Goal: Transaction & Acquisition: Purchase product/service

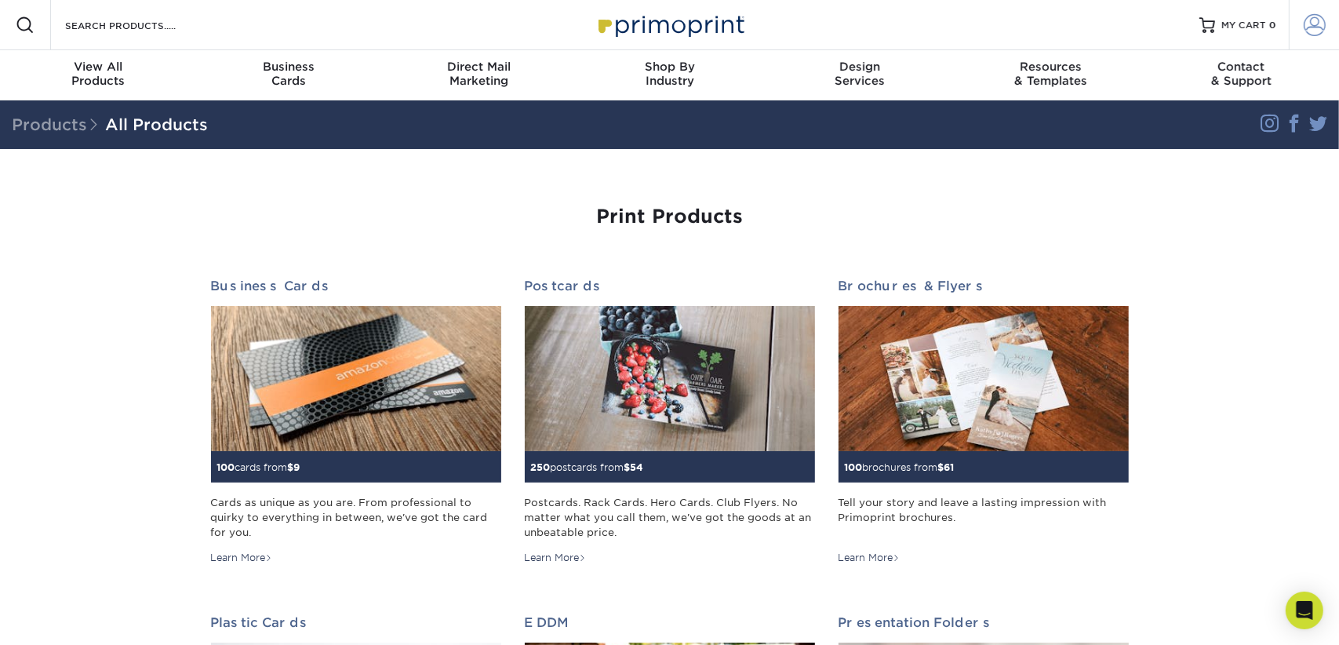
click at [1320, 24] on span at bounding box center [1315, 25] width 22 height 22
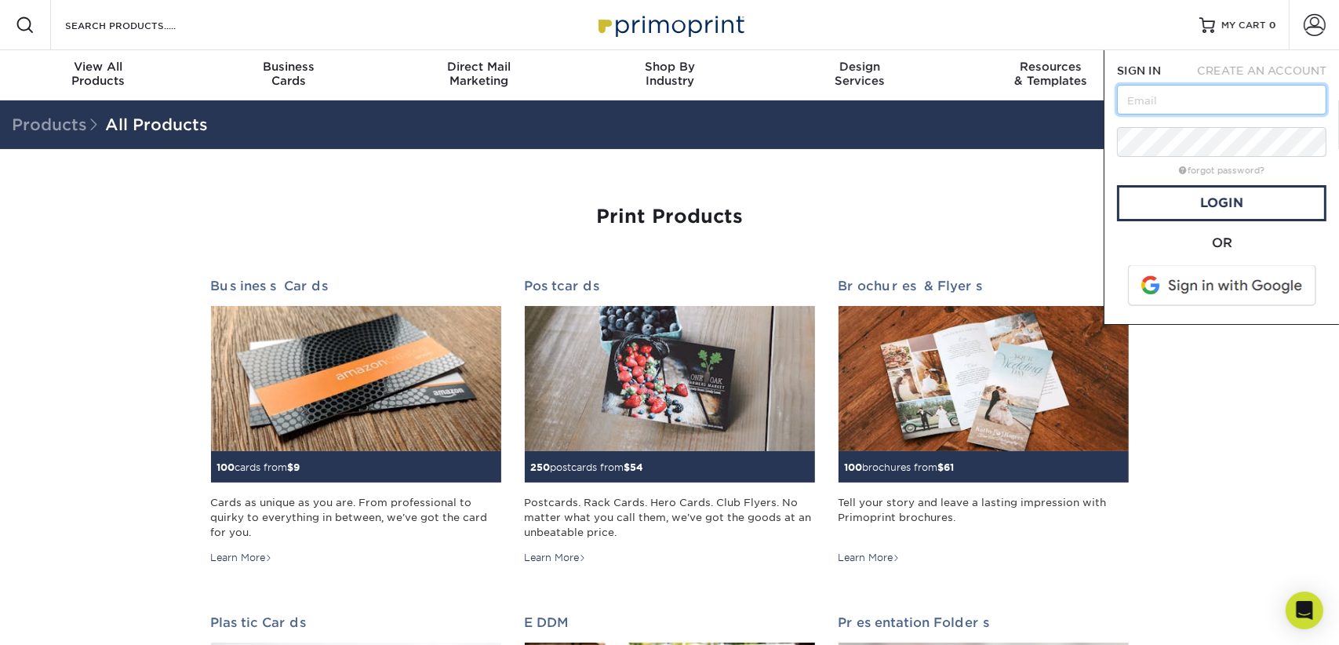
click at [1187, 93] on input "text" at bounding box center [1221, 100] width 209 height 30
click at [1140, 101] on input "text" at bounding box center [1221, 100] width 209 height 30
type input "k"
type input "marketingsilverspring@speedpro.com"
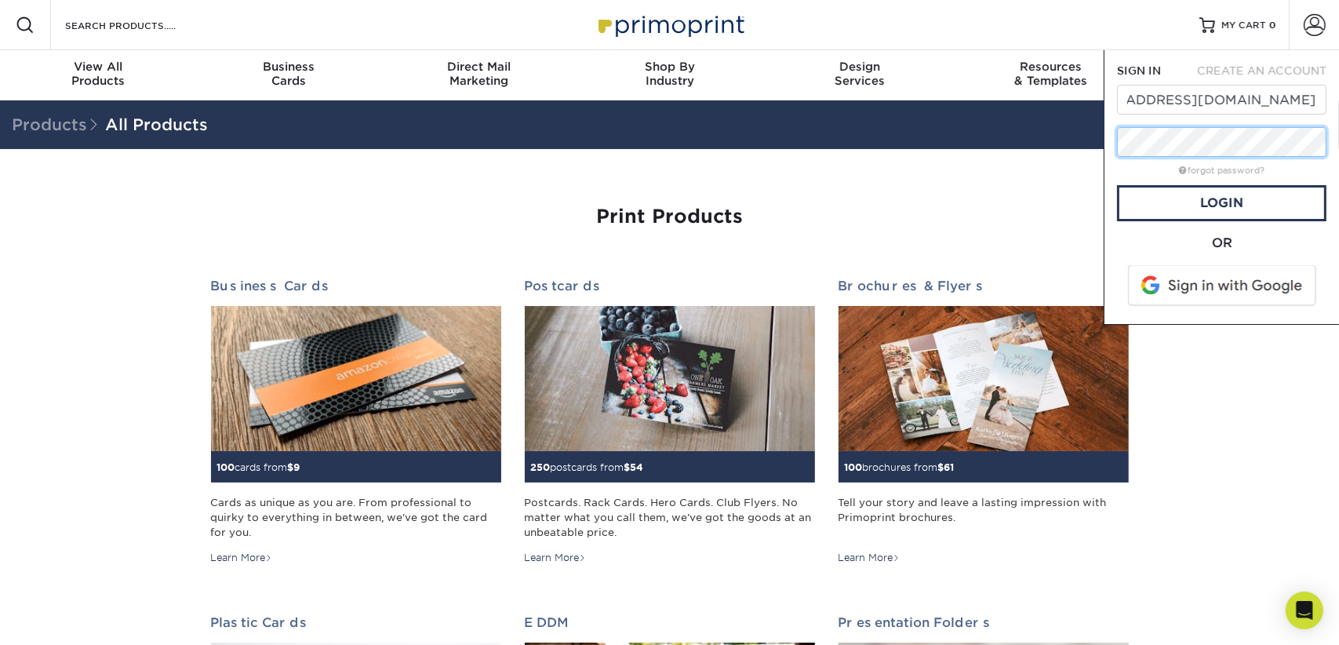
scroll to position [0, 0]
click at [1200, 202] on link "Login" at bounding box center [1221, 203] width 209 height 36
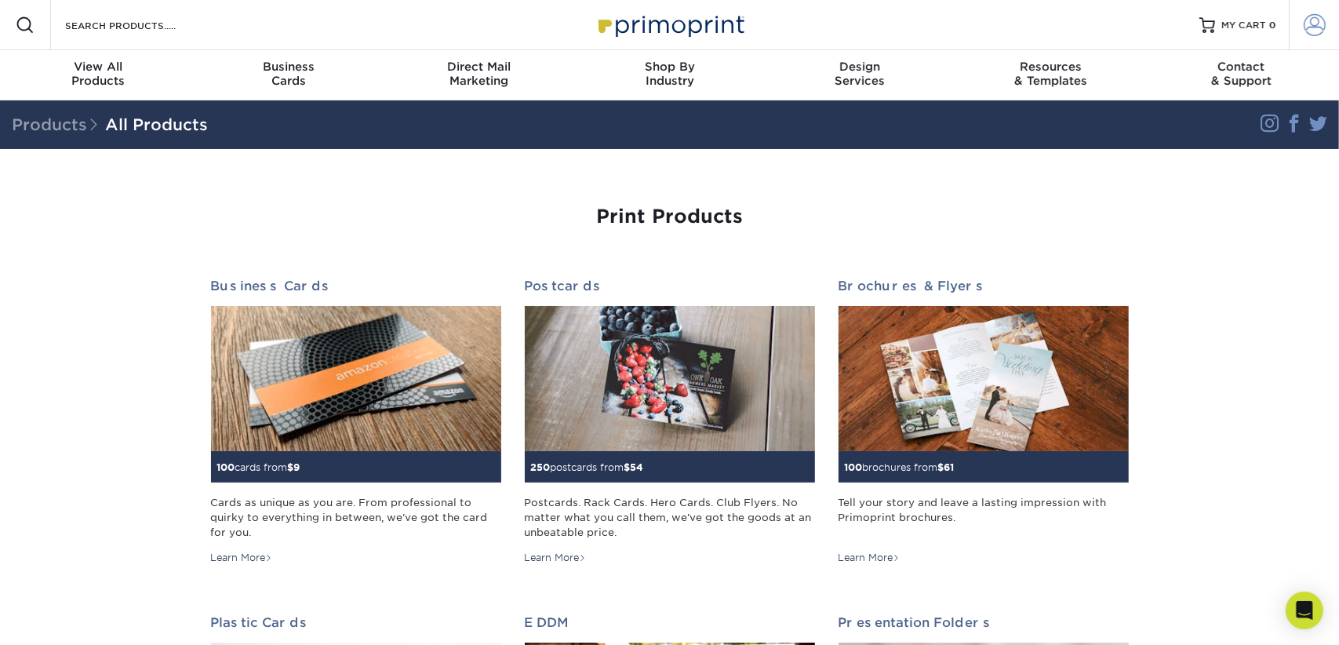
click at [1309, 27] on span at bounding box center [1315, 25] width 22 height 22
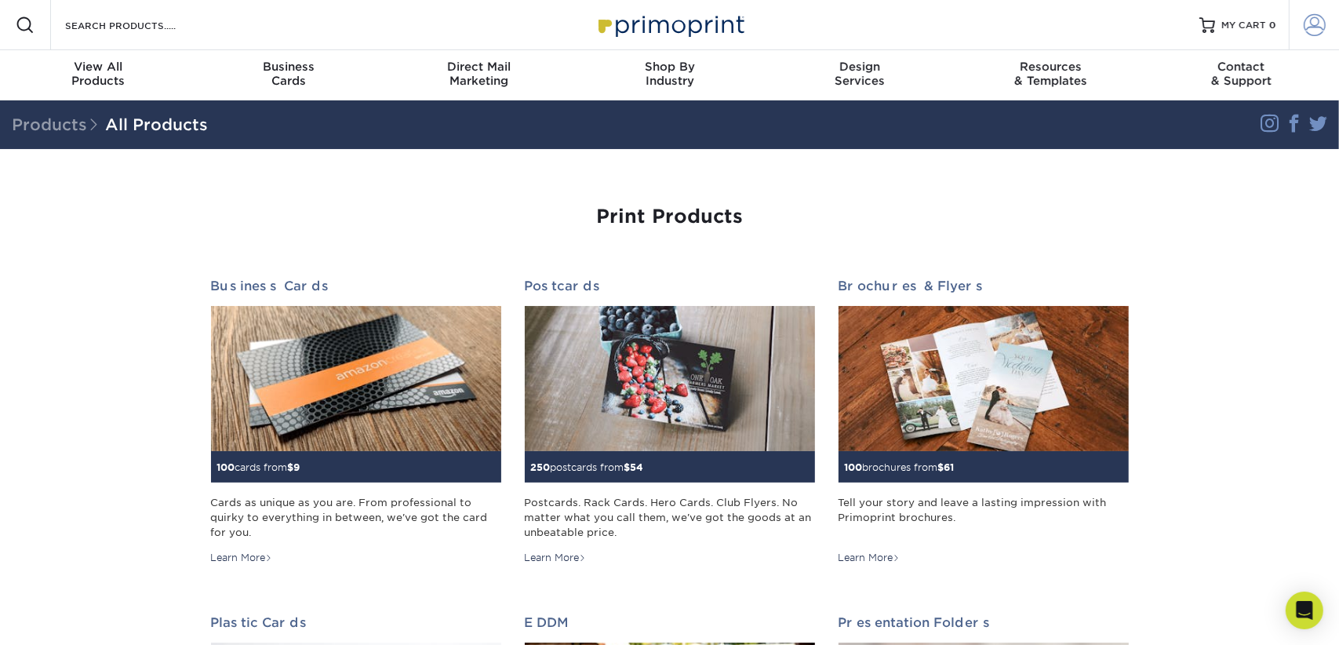
click at [1306, 27] on span at bounding box center [1315, 25] width 22 height 22
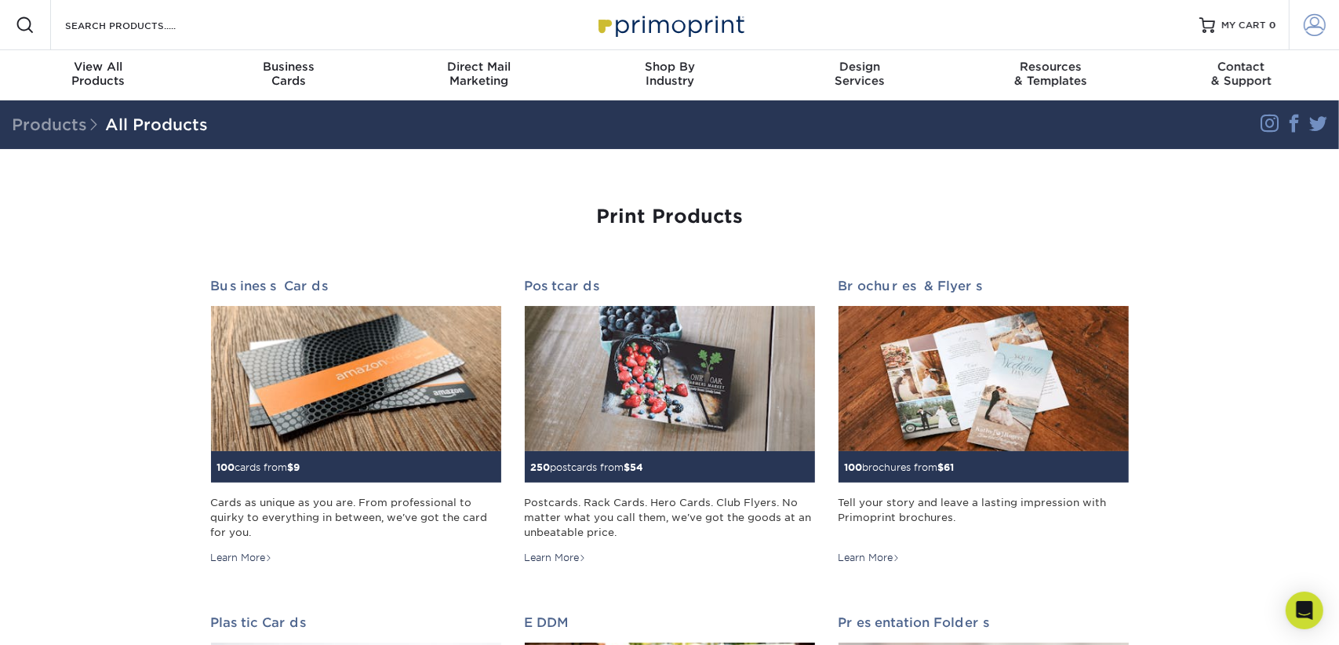
click at [1314, 20] on span at bounding box center [1315, 25] width 22 height 22
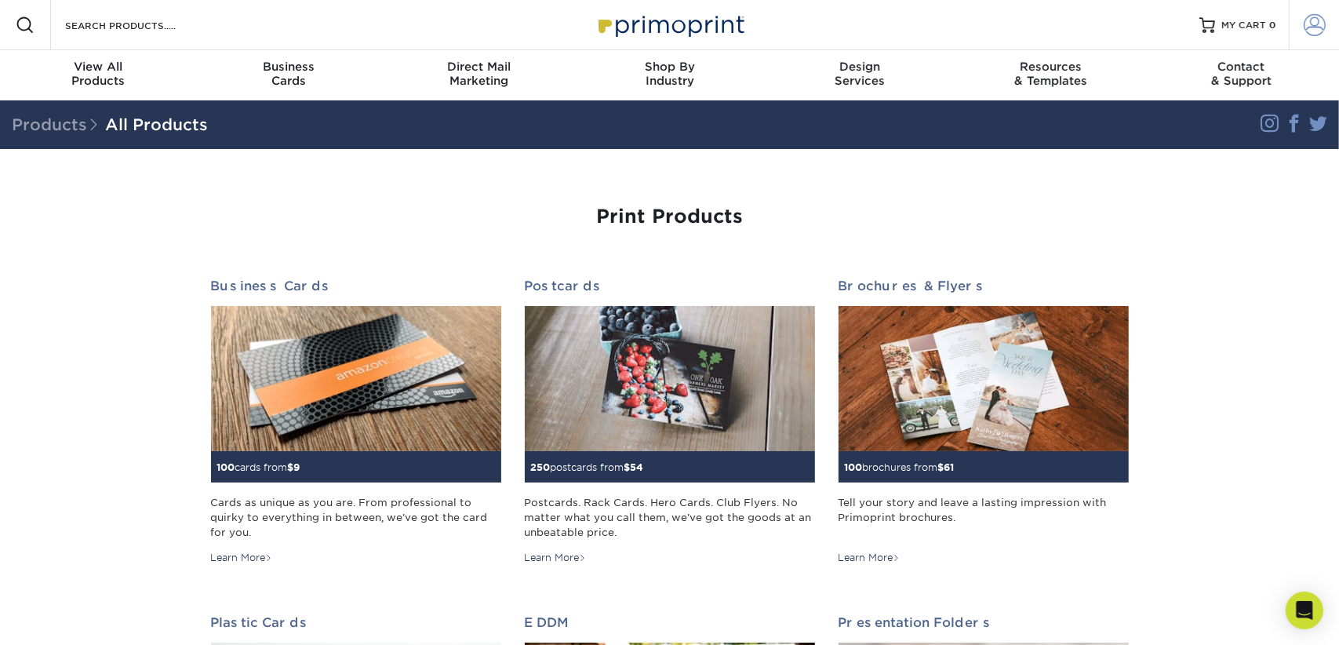
click at [1313, 25] on span at bounding box center [1315, 25] width 22 height 22
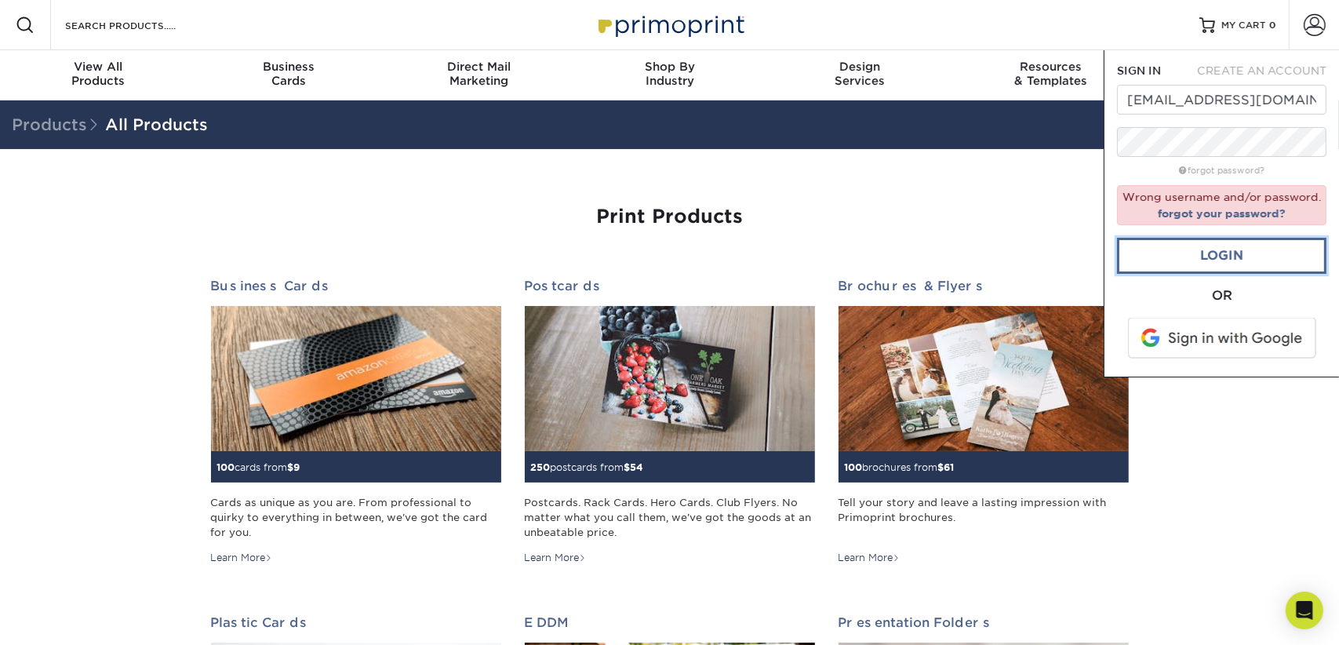
click at [1244, 256] on link "Login" at bounding box center [1221, 256] width 209 height 36
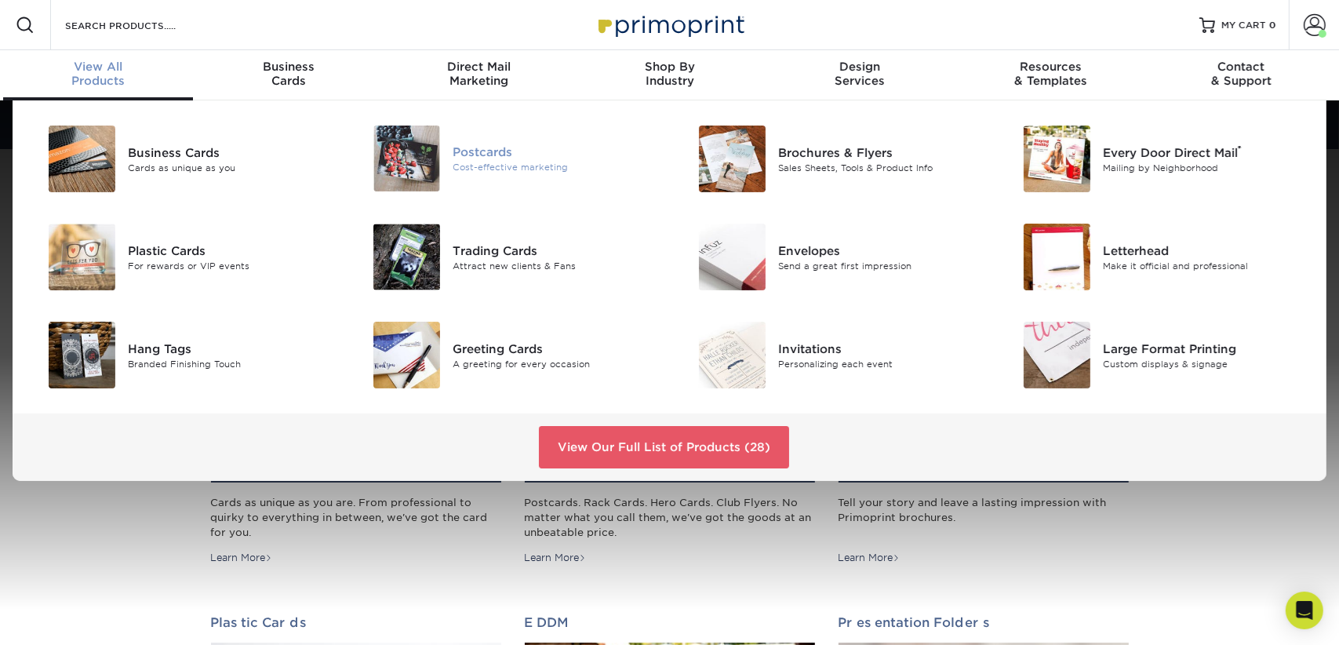
click at [475, 157] on div "Postcards" at bounding box center [555, 152] width 205 height 17
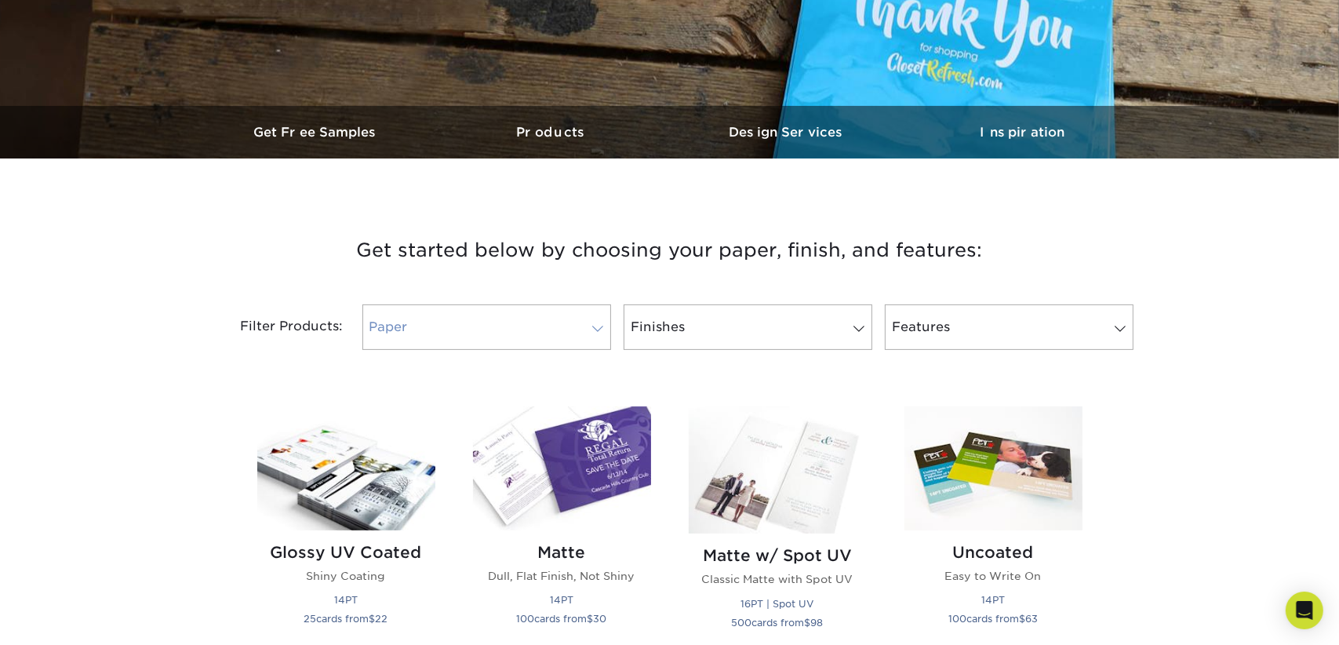
scroll to position [392, 0]
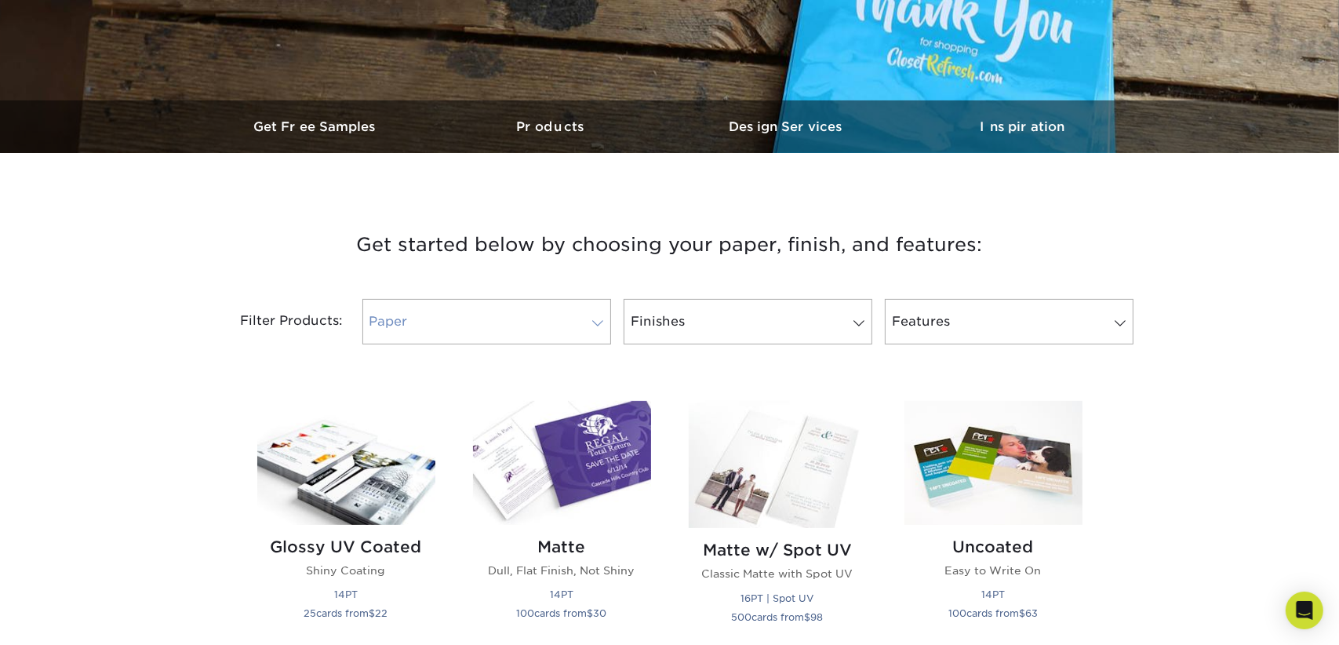
click at [595, 322] on span at bounding box center [598, 323] width 22 height 13
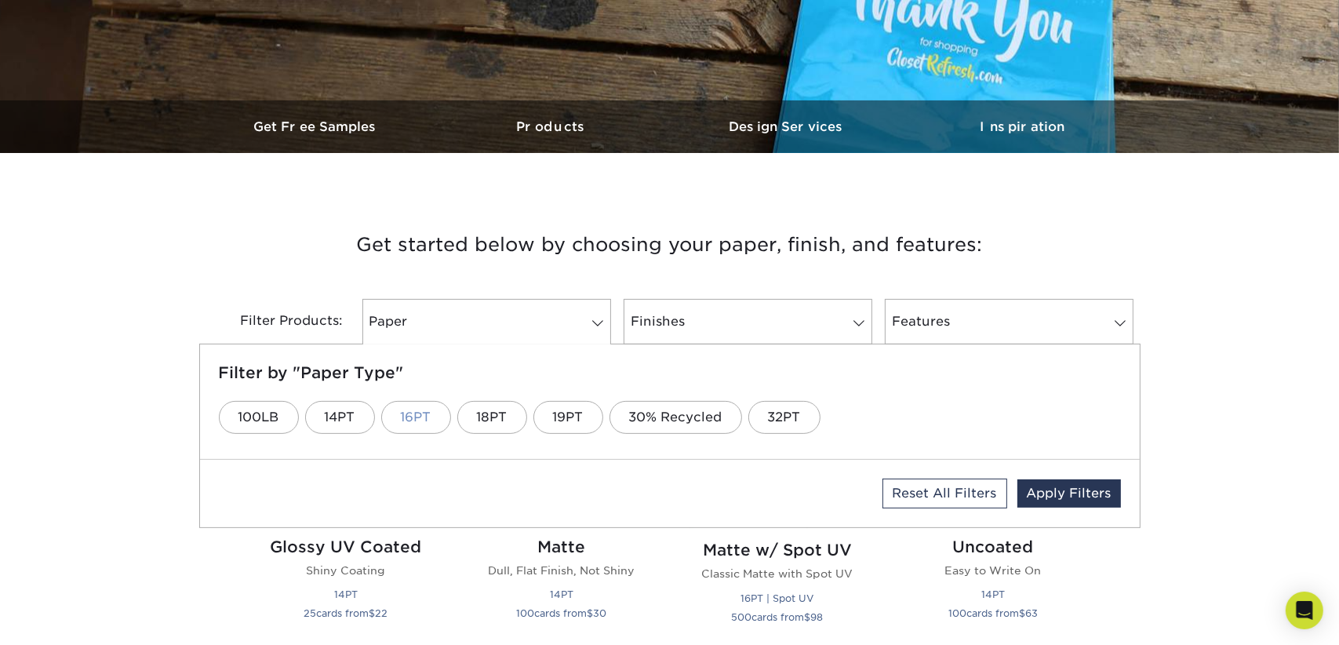
click at [423, 414] on link "16PT" at bounding box center [416, 417] width 70 height 33
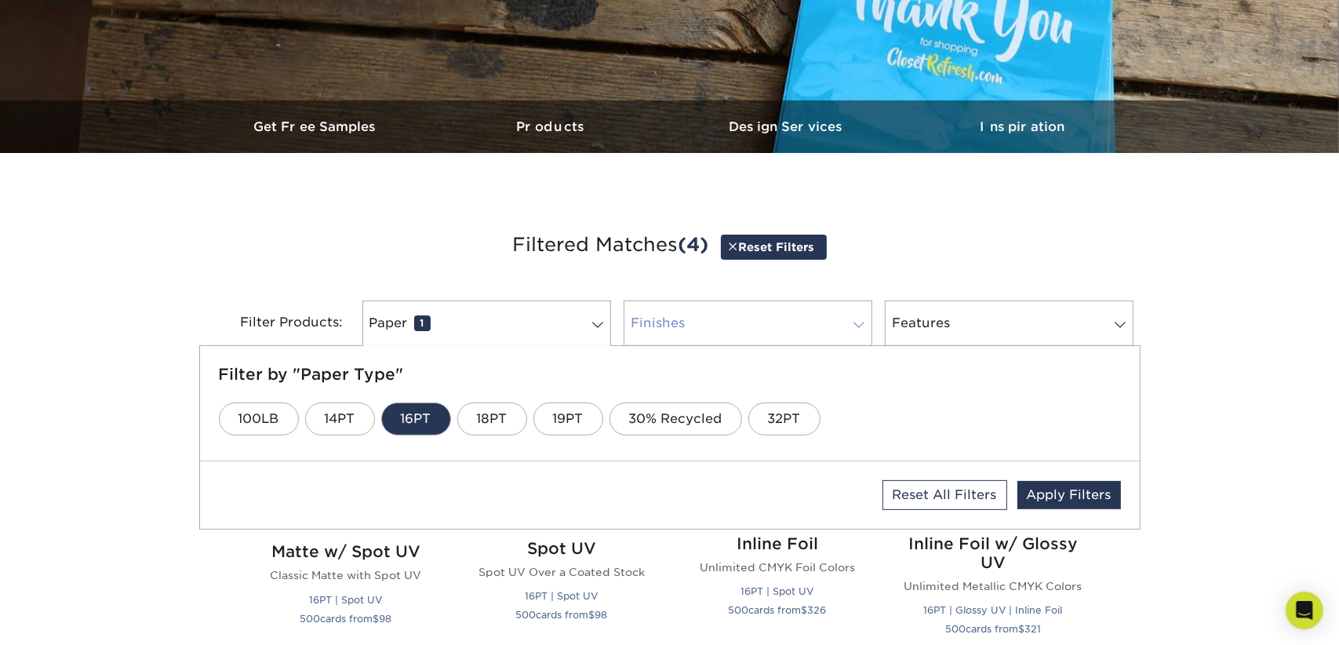
click at [869, 326] on span at bounding box center [859, 325] width 22 height 13
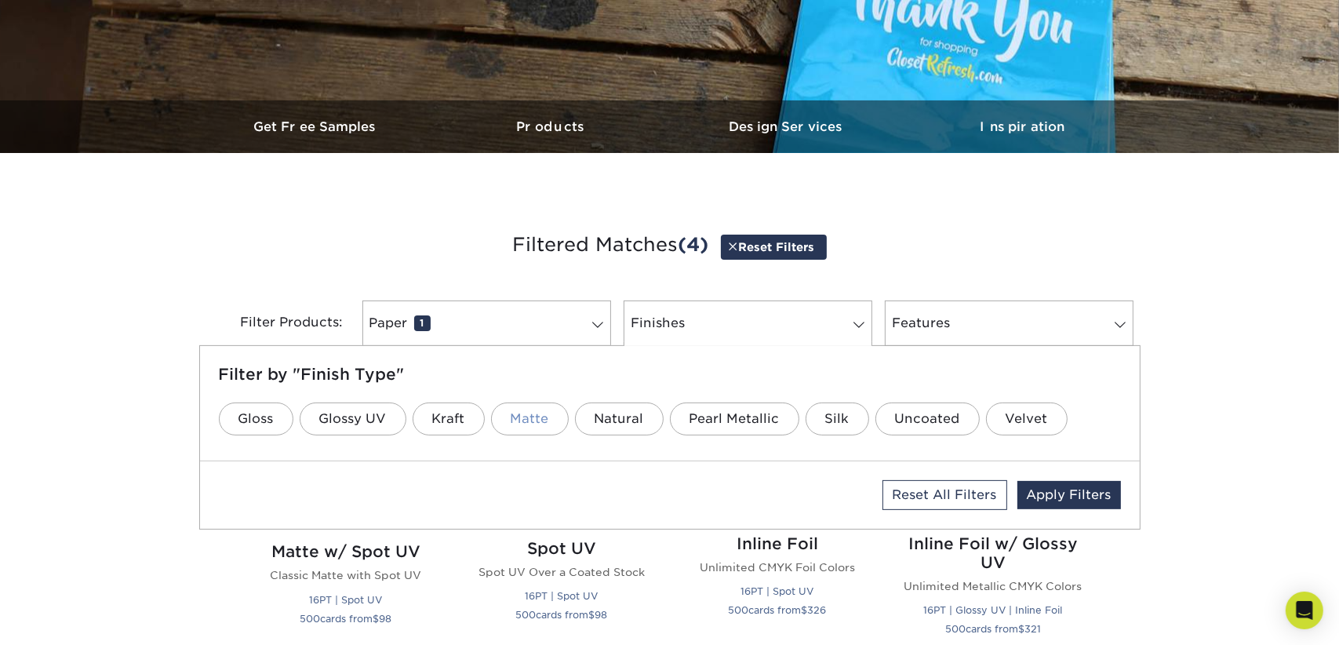
click at [527, 417] on link "Matte" at bounding box center [530, 418] width 78 height 33
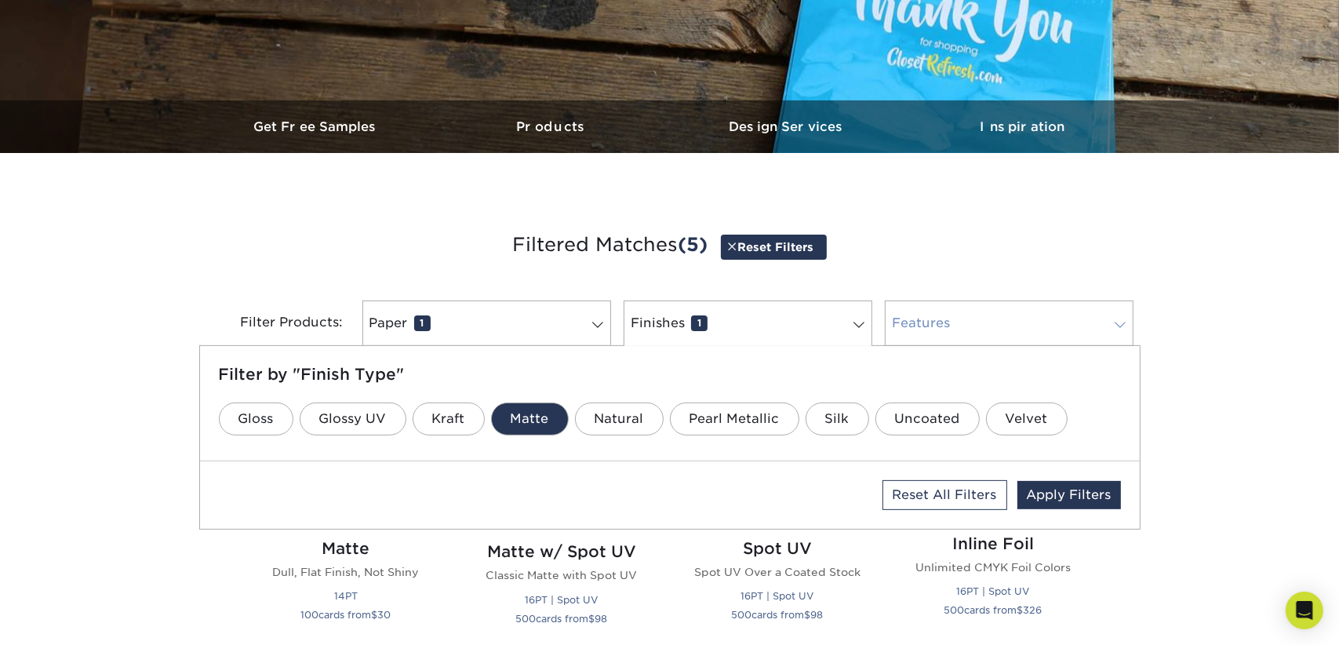
click at [1123, 319] on span at bounding box center [1120, 325] width 22 height 13
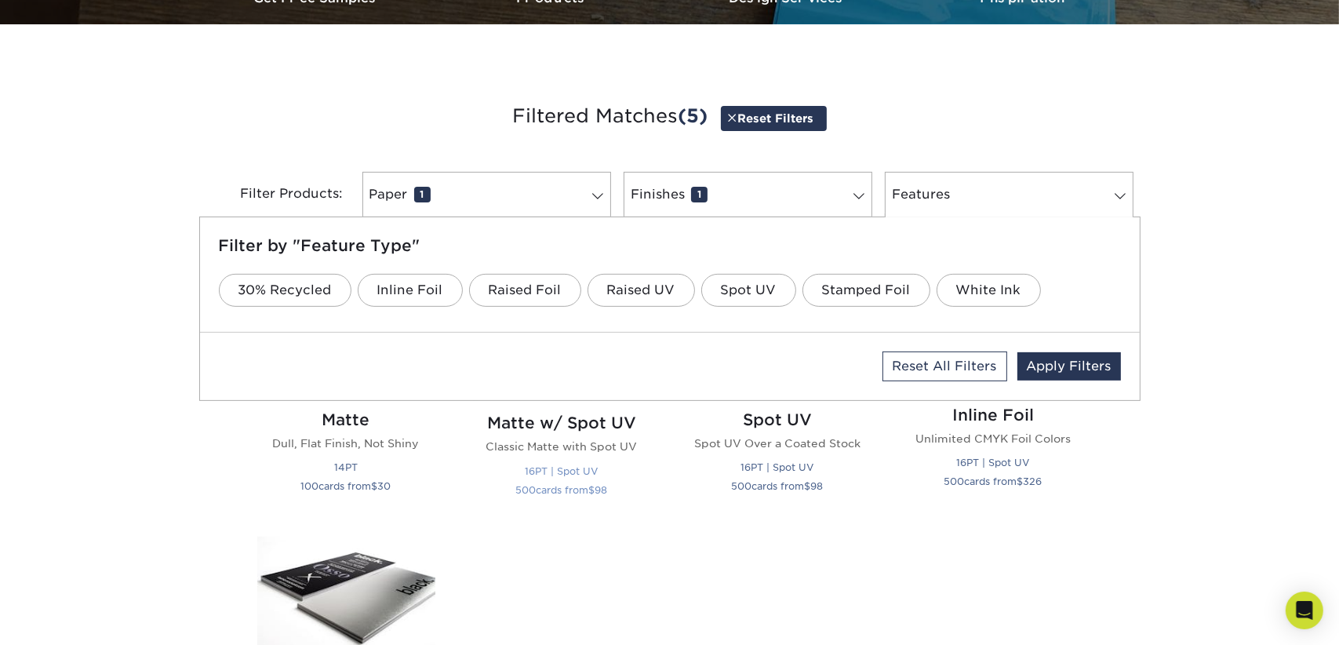
scroll to position [549, 0]
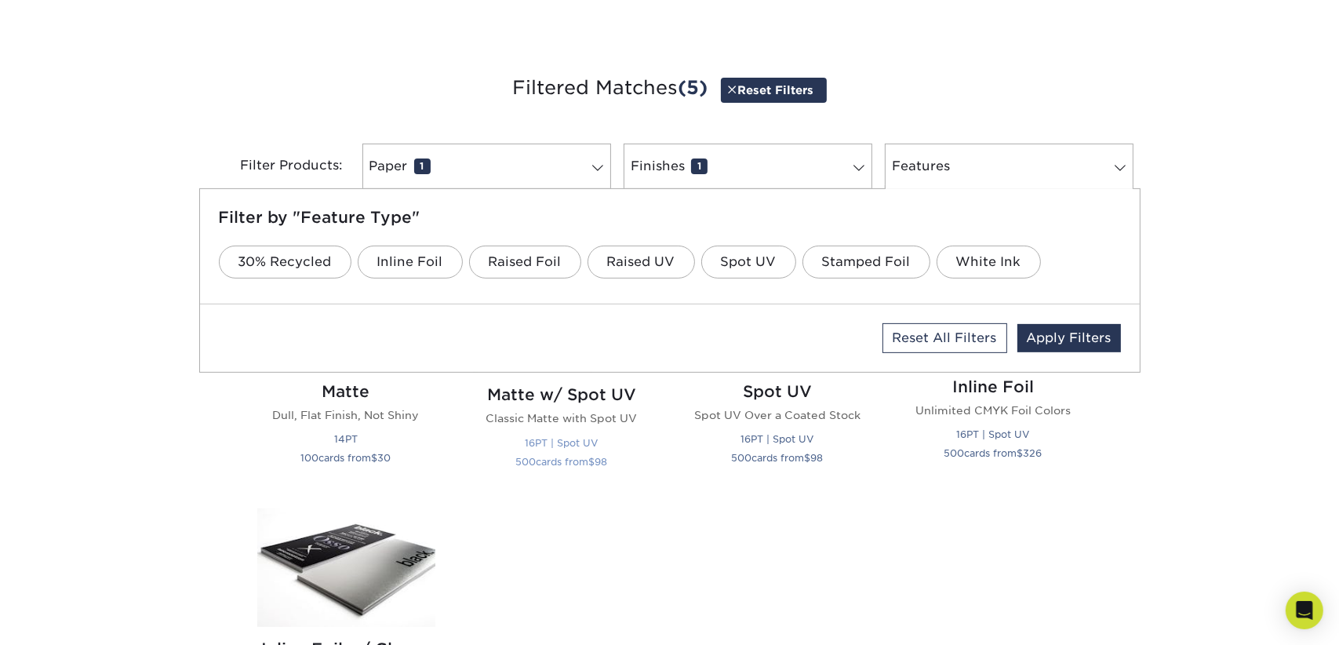
click at [564, 406] on div "Matte w/ Spot UV Classic Matte with Spot UV 16PT | Spot UV 500 cards from $ 98" at bounding box center [562, 431] width 178 height 116
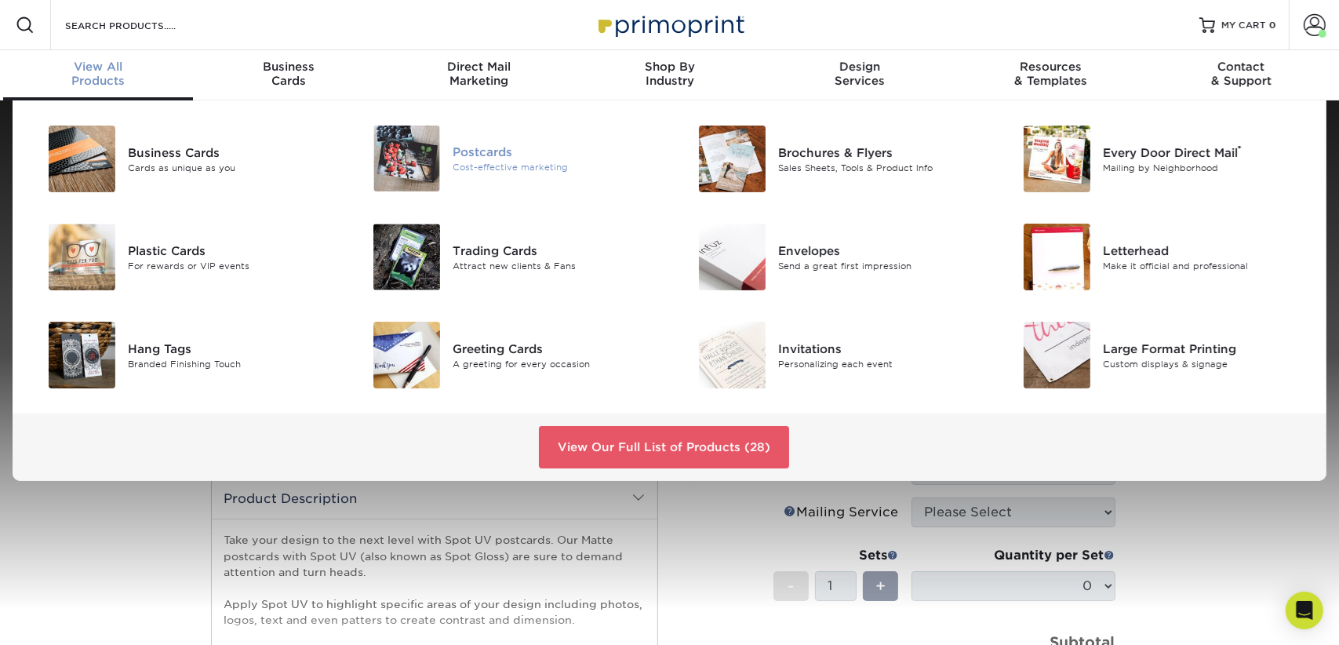
click at [481, 155] on div "Postcards" at bounding box center [555, 152] width 205 height 17
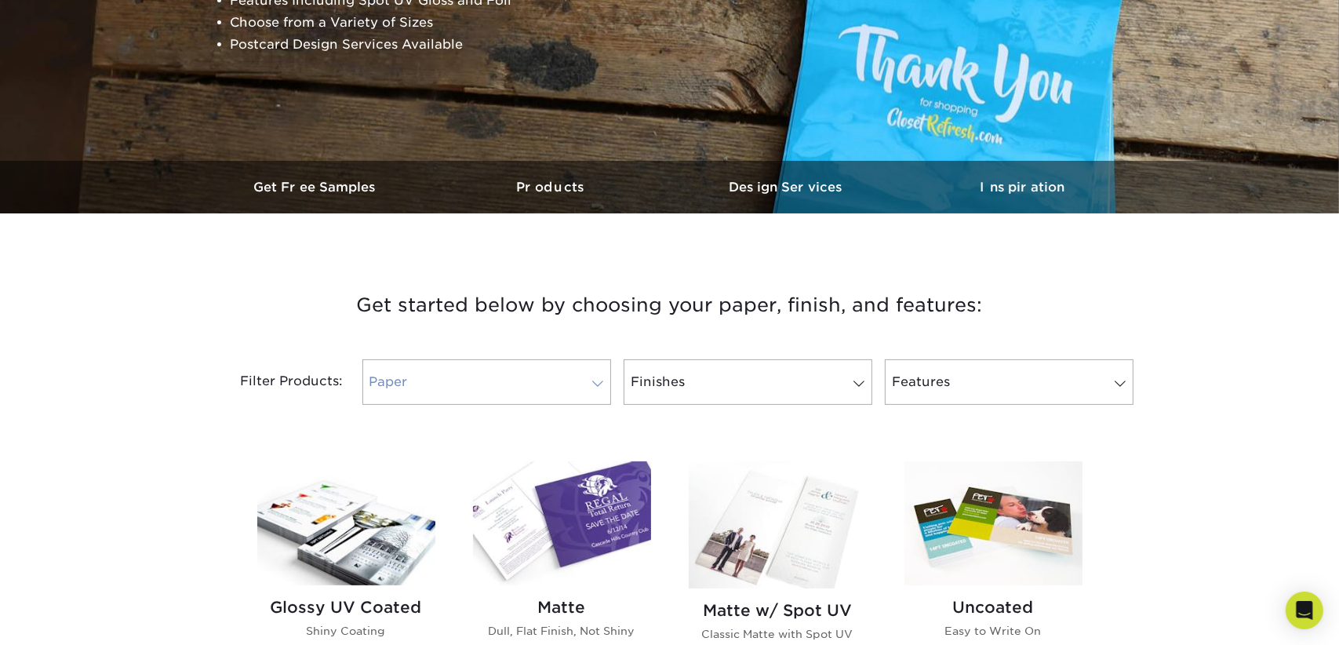
scroll to position [471, 0]
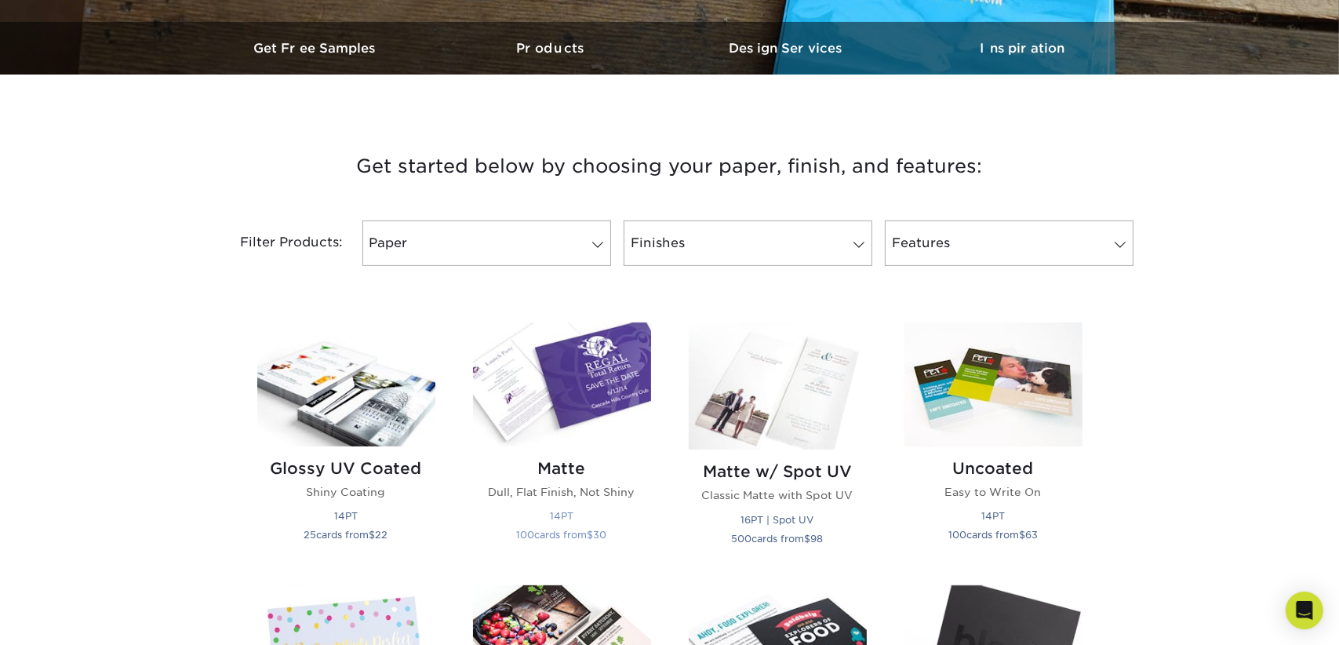
click at [566, 476] on h2 "Matte" at bounding box center [562, 468] width 178 height 19
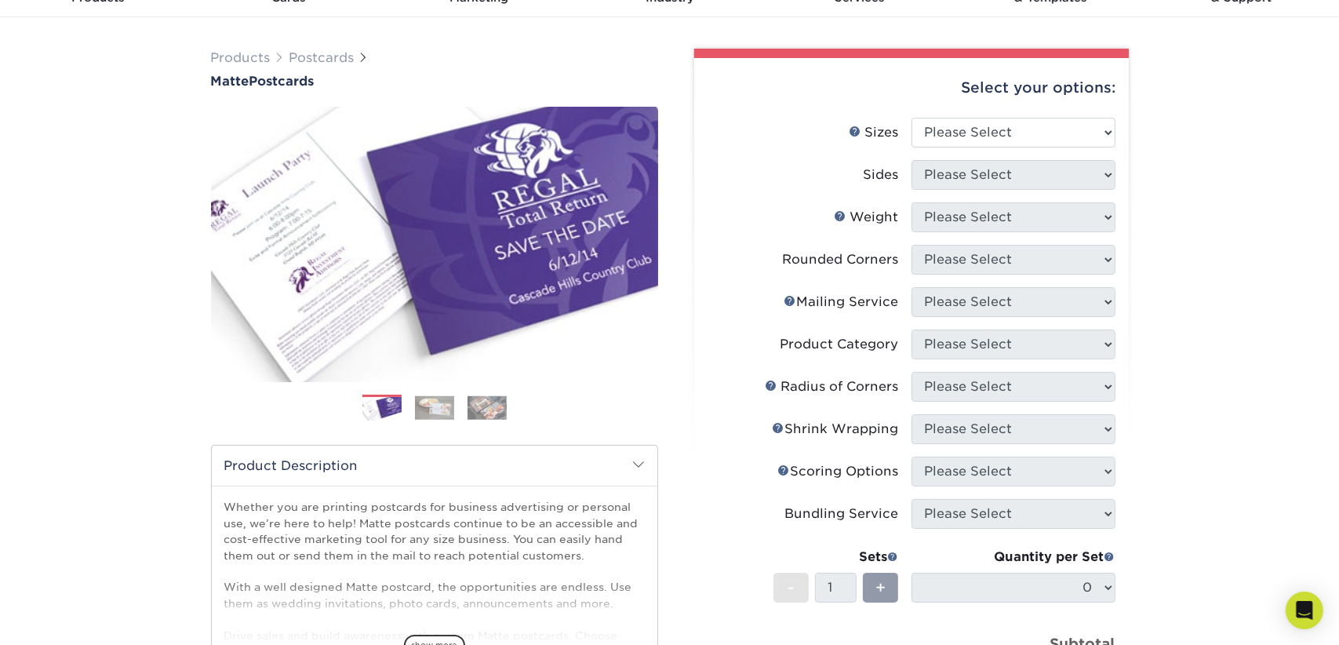
scroll to position [78, 0]
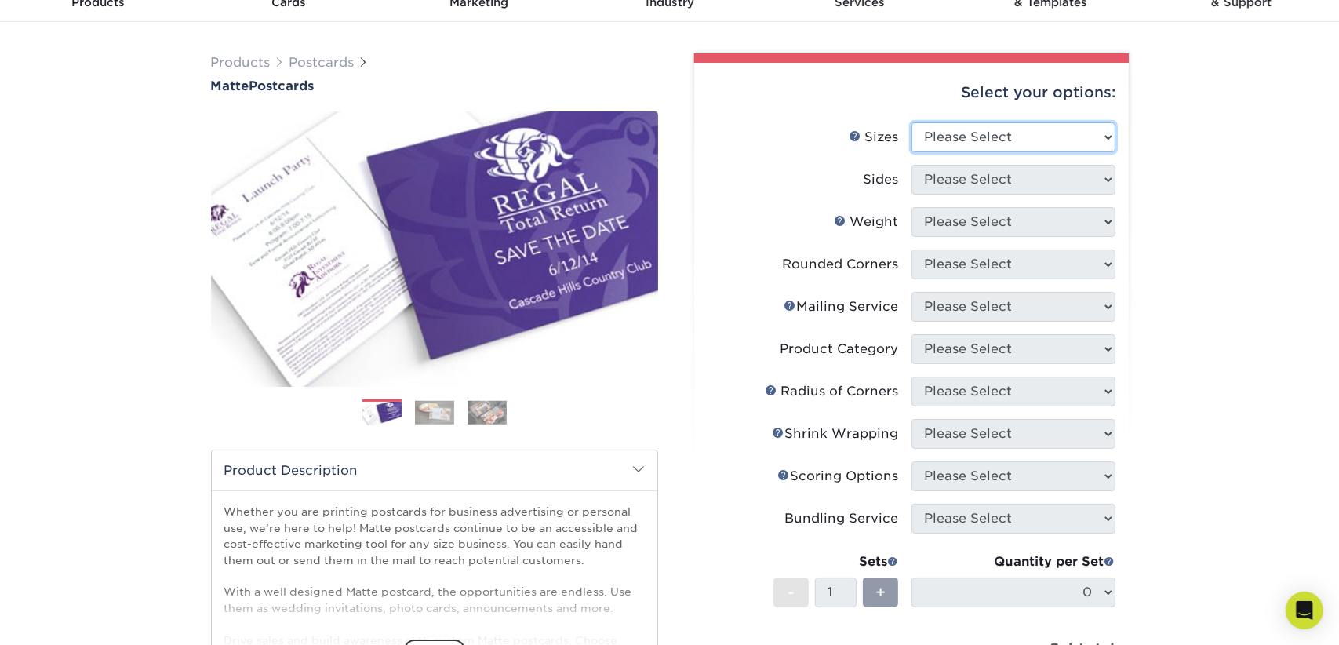
click at [1107, 137] on select "Please Select 1.5" x 7" 2" x 4" 2" x 6" 2" x 7" 2" x 8" 2.12" x 5.5" 2.125" x 5…" at bounding box center [1014, 137] width 204 height 30
click at [1109, 134] on select "Please Select 1.5" x 7" 2" x 4" 2" x 6" 2" x 7" 2" x 8" 2.12" x 5.5" 2.125" x 5…" at bounding box center [1014, 137] width 204 height 30
select select "4.00x6.00"
click at [912, 122] on select "Please Select 1.5" x 7" 2" x 4" 2" x 6" 2" x 7" 2" x 8" 2.12" x 5.5" 2.125" x 5…" at bounding box center [1014, 137] width 204 height 30
click at [1109, 177] on select "Please Select Print Both Sides Print Front Only" at bounding box center [1014, 180] width 204 height 30
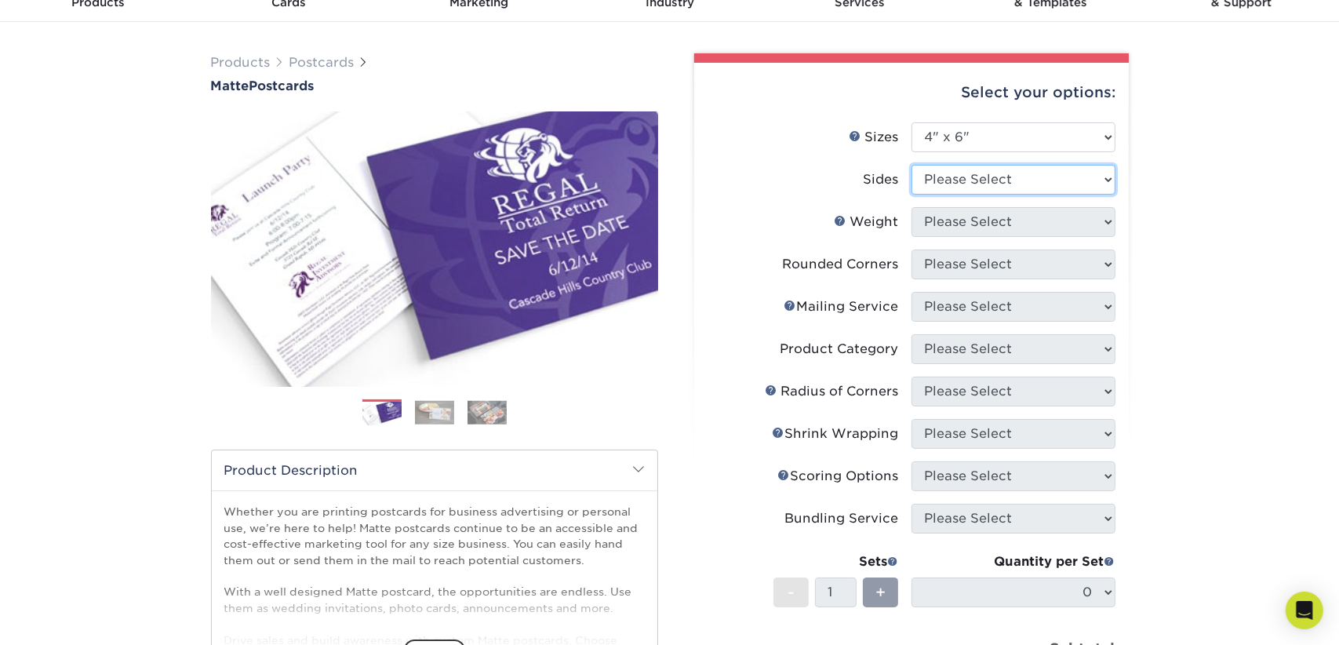
select select "13abbda7-1d64-4f25-8bb2-c179b224825d"
click at [912, 165] on select "Please Select Print Both Sides Print Front Only" at bounding box center [1014, 180] width 204 height 30
click at [1105, 220] on select "Please Select 16PT 14PT" at bounding box center [1014, 222] width 204 height 30
click at [1105, 219] on select "Please Select 16PT 14PT" at bounding box center [1014, 222] width 204 height 30
select select "16PT"
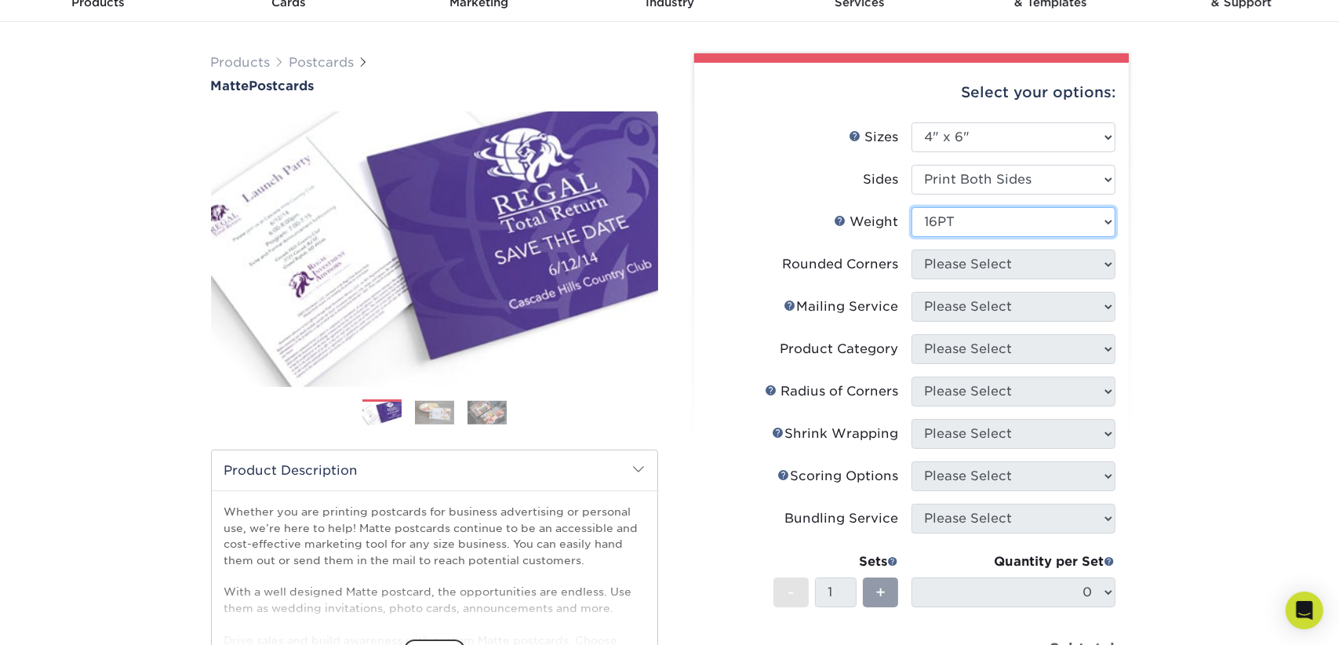
click at [912, 207] on select "Please Select 16PT 14PT" at bounding box center [1014, 222] width 204 height 30
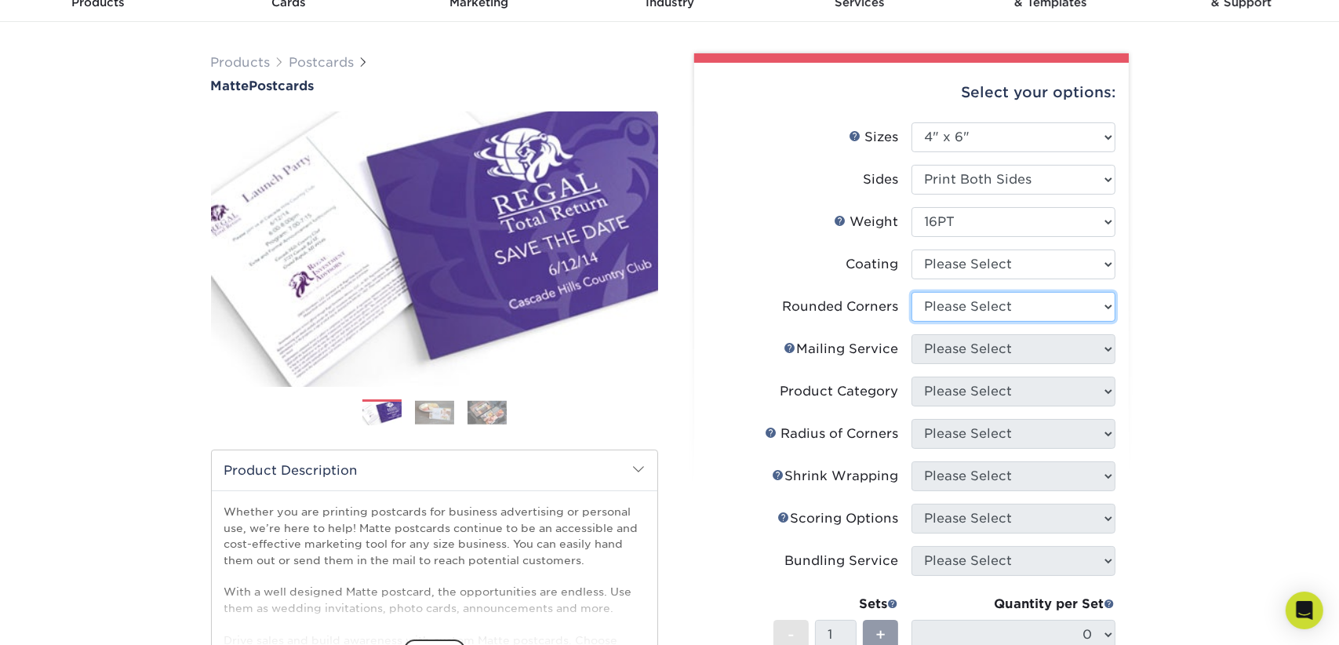
click at [1105, 309] on select "Please Select Yes - Round 4 Corners No" at bounding box center [1014, 307] width 204 height 30
select select "0"
click at [912, 292] on select "Please Select Yes - Round 4 Corners No" at bounding box center [1014, 307] width 204 height 30
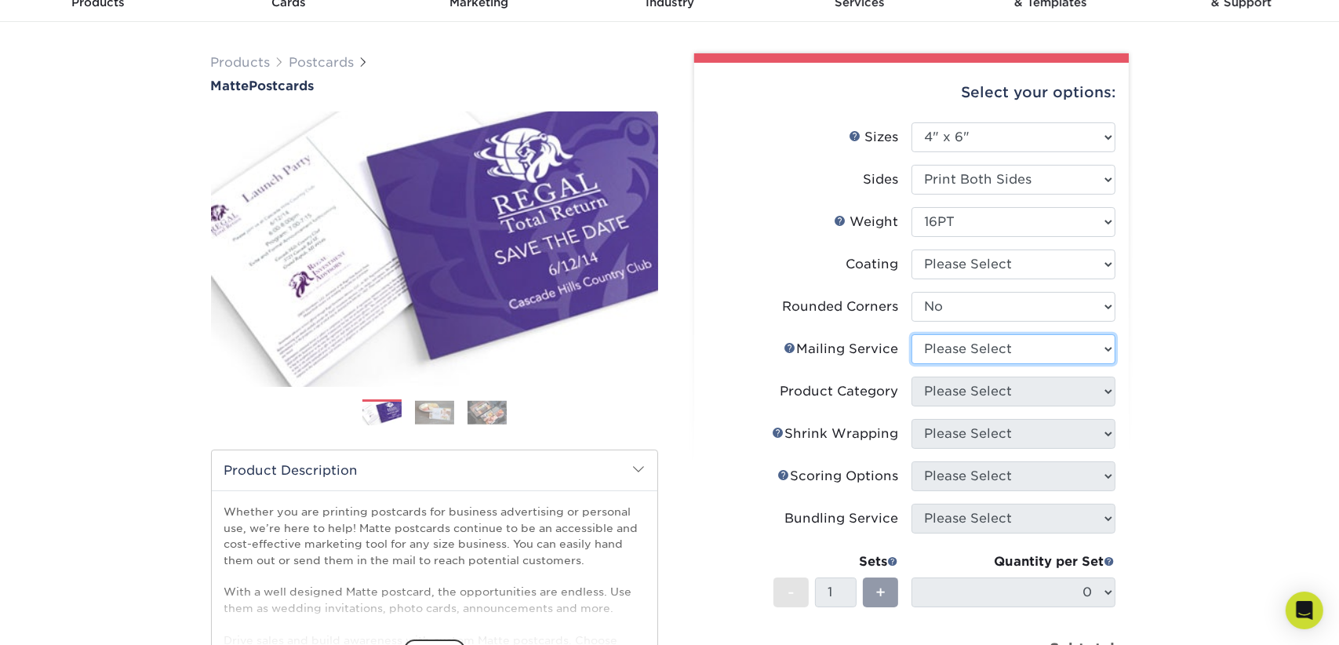
click at [1105, 348] on select "Please Select" at bounding box center [1014, 349] width 204 height 30
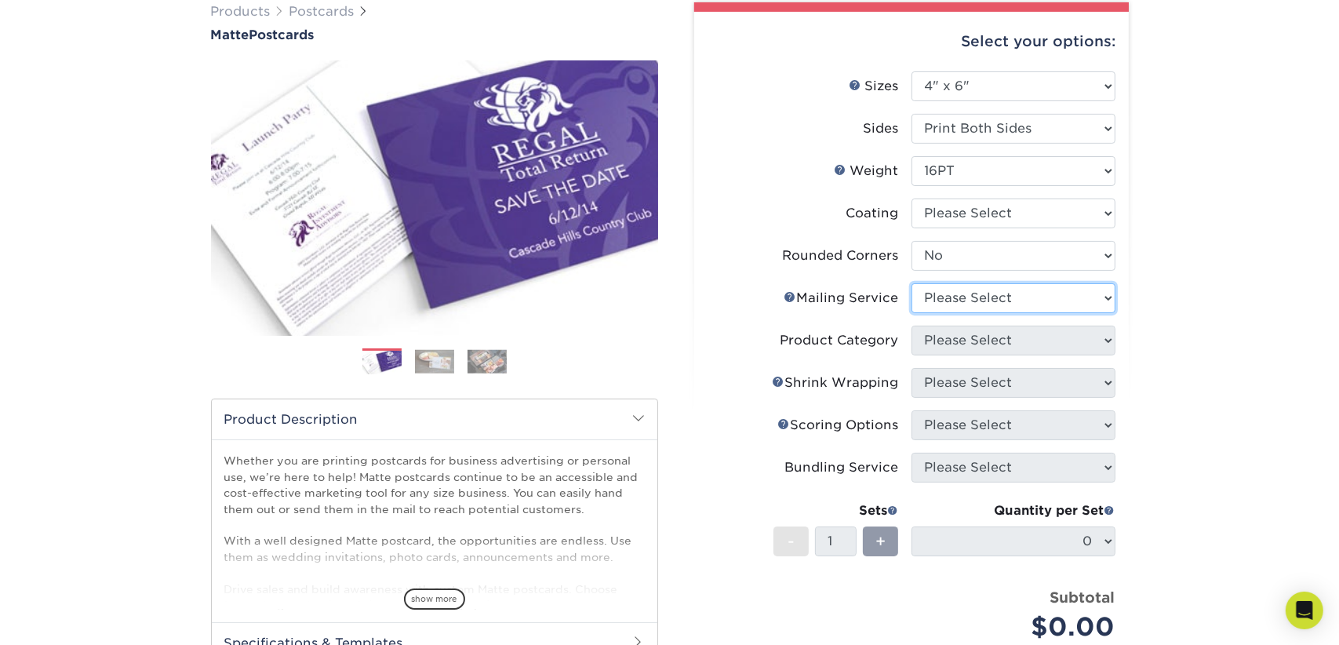
scroll to position [157, 0]
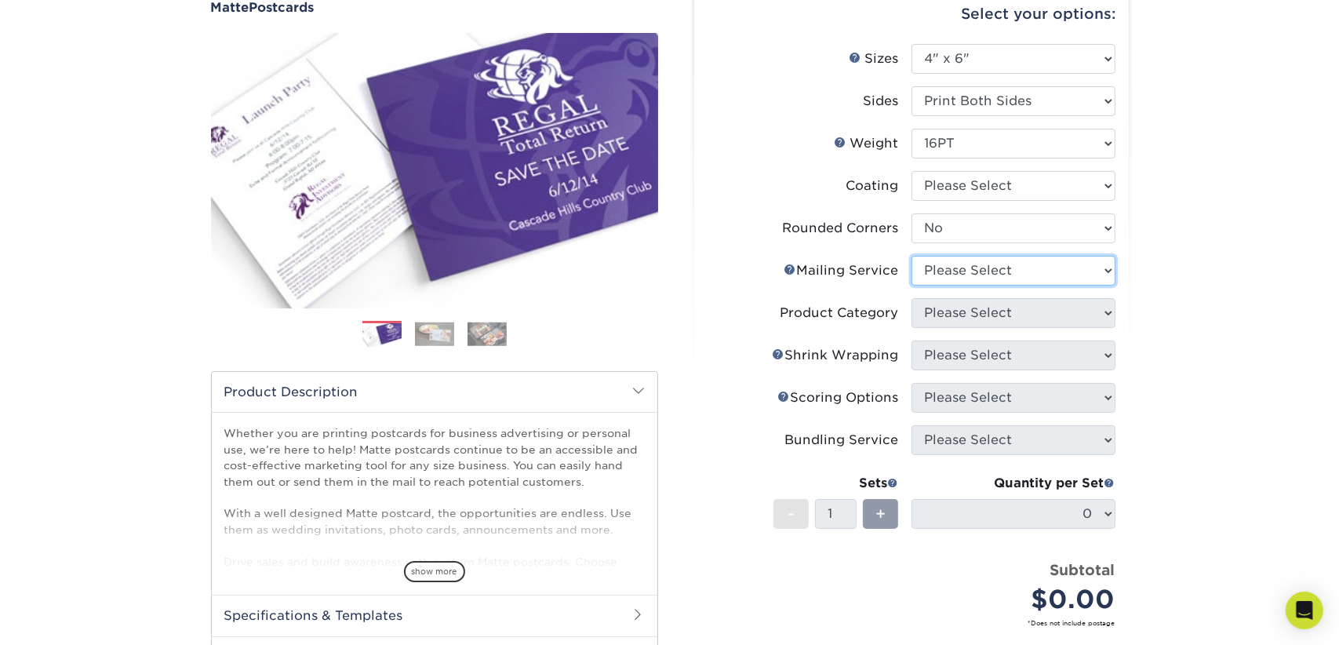
click at [1002, 274] on select "Please Select" at bounding box center [1014, 271] width 204 height 30
click at [1192, 265] on div "Products Postcards Matte Postcards Next $" at bounding box center [669, 404] width 1339 height 920
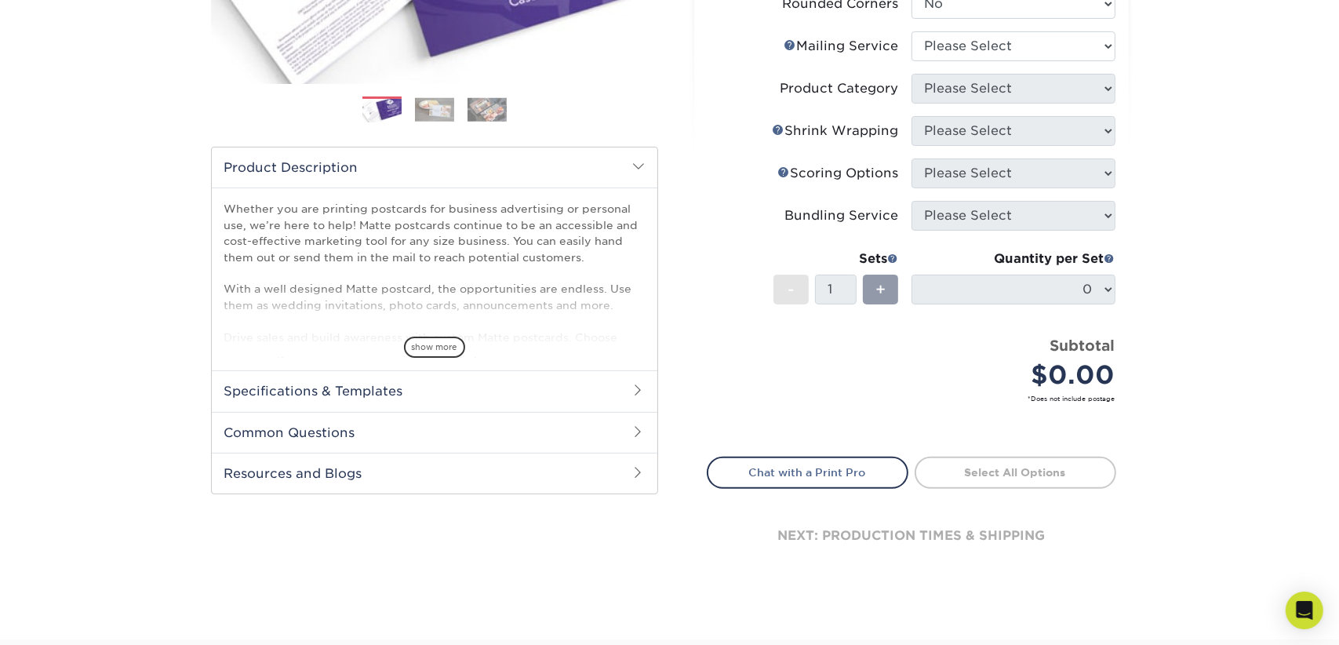
scroll to position [392, 0]
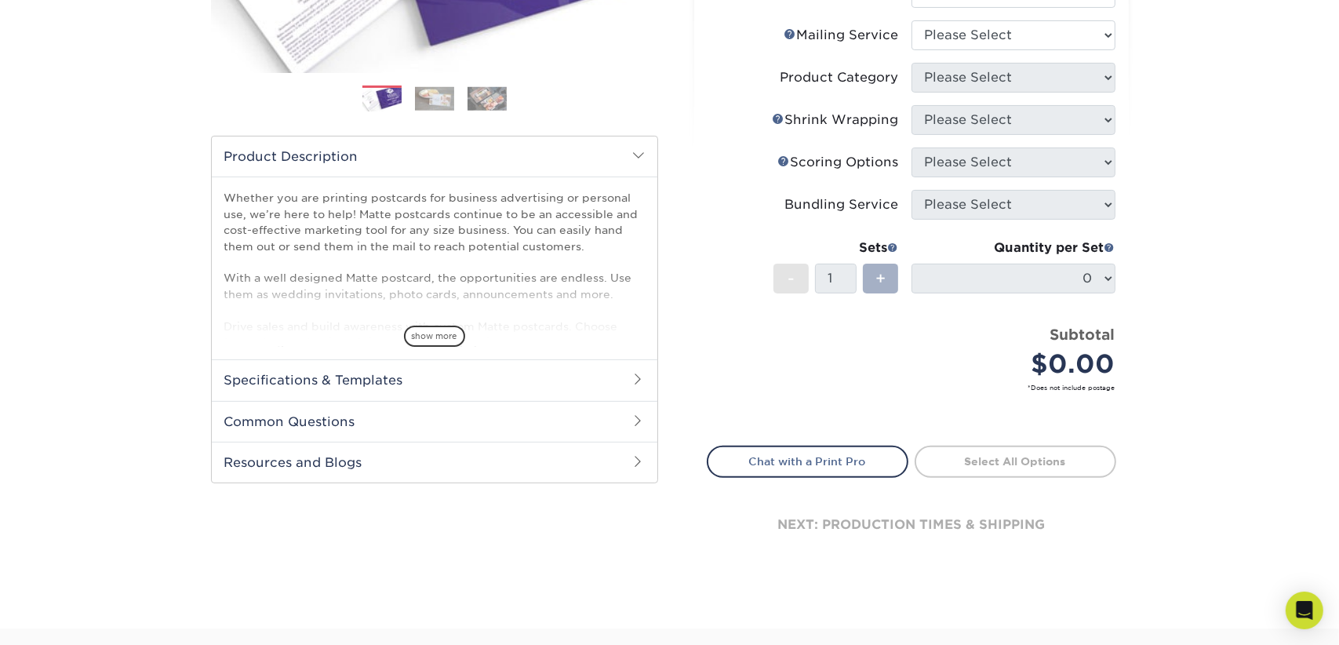
click at [881, 276] on span "+" at bounding box center [881, 279] width 10 height 24
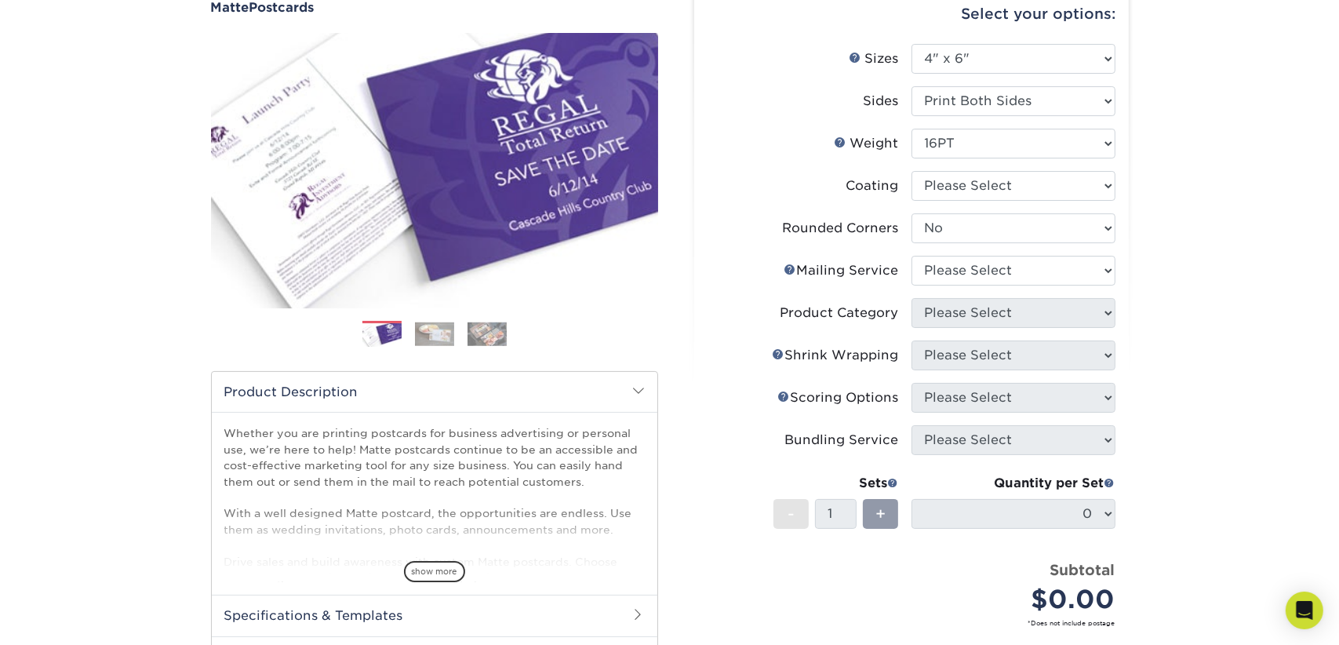
scroll to position [0, 0]
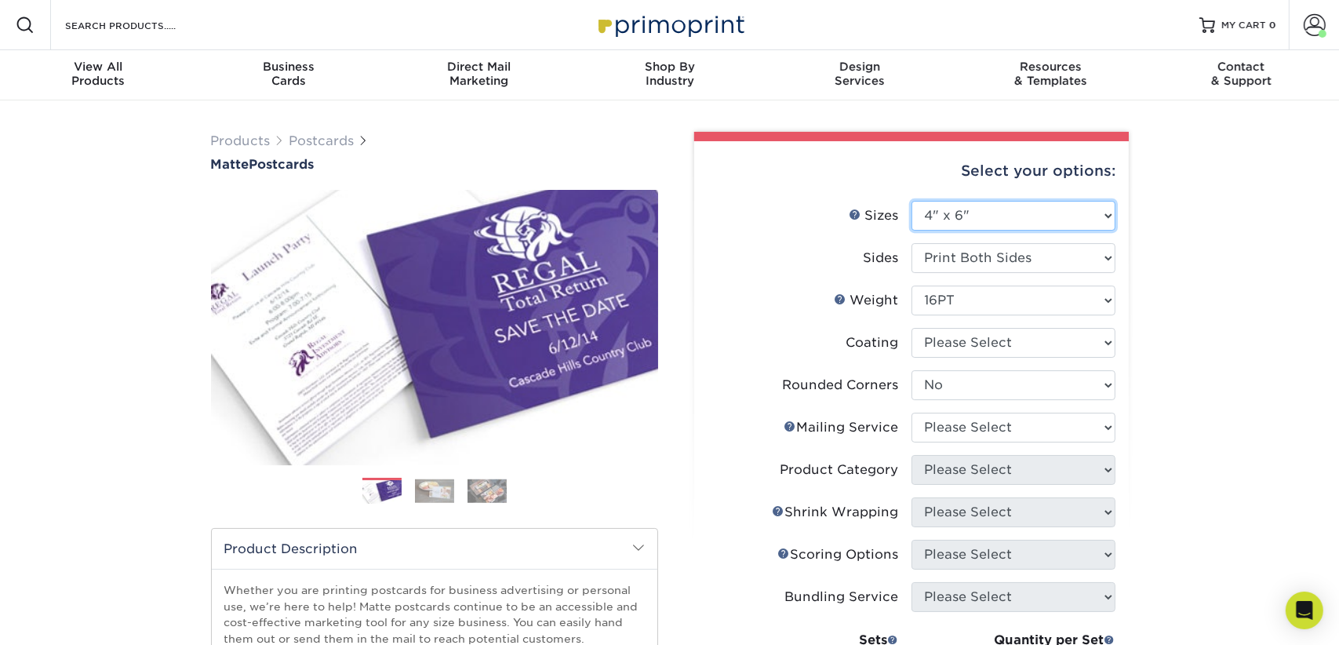
click at [1105, 211] on select "Please Select 1.5" x 7" 2" x 4" 2" x 6" 2" x 7" 2" x 8" 2.12" x 5.5" 2.125" x 5…" at bounding box center [1014, 216] width 204 height 30
click at [912, 201] on select "Please Select 1.5" x 7" 2" x 4" 2" x 6" 2" x 7" 2" x 8" 2.12" x 5.5" 2.125" x 5…" at bounding box center [1014, 216] width 204 height 30
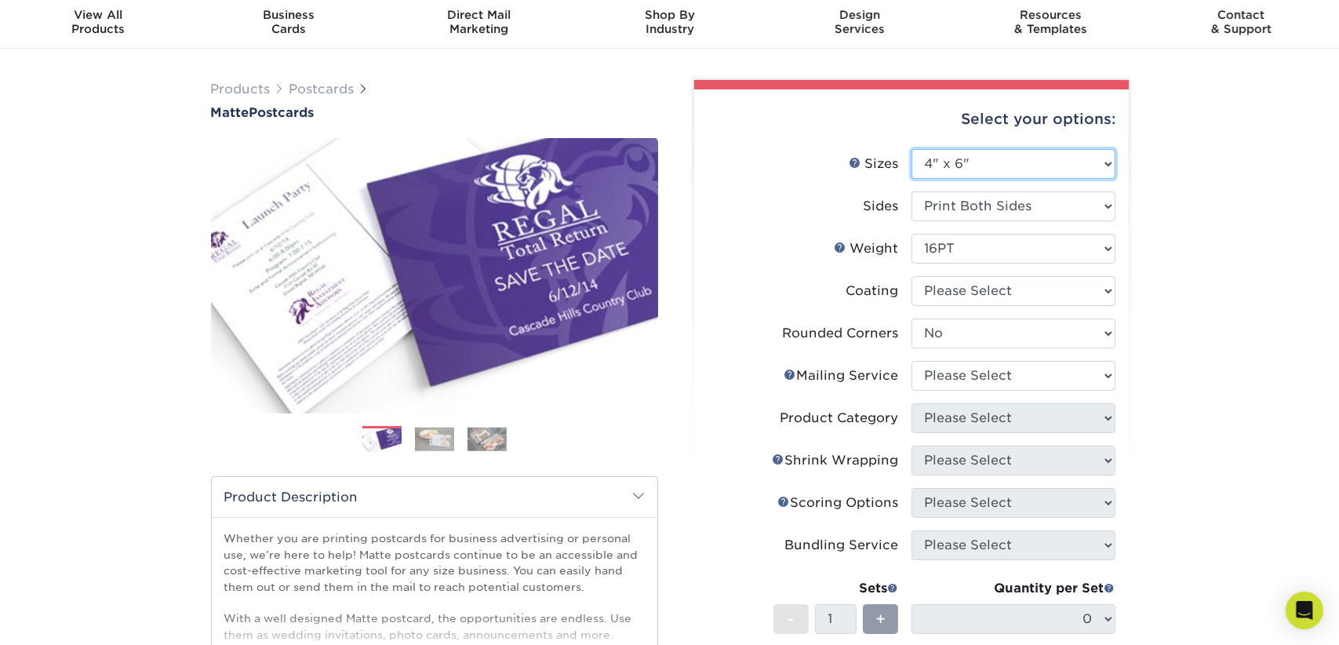
scroll to position [78, 0]
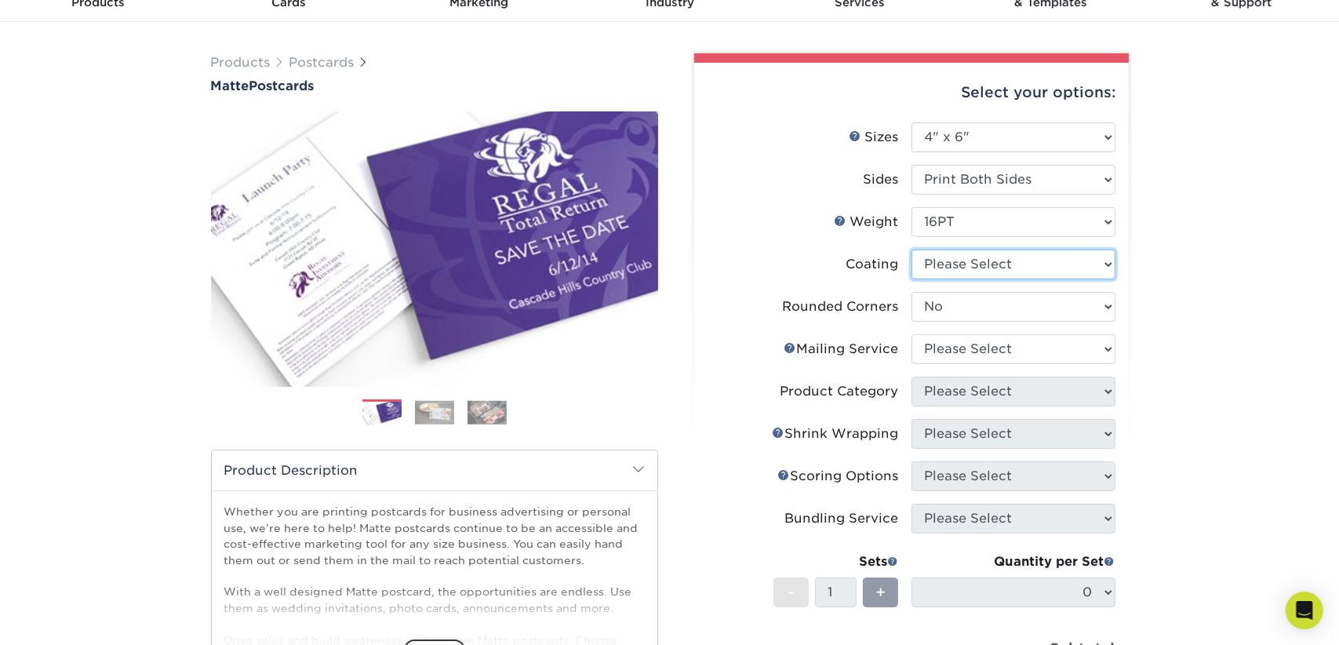
click at [1104, 264] on select at bounding box center [1014, 264] width 204 height 30
select select "121bb7b5-3b4d-429f-bd8d-bbf80e953313"
click at [912, 249] on select at bounding box center [1014, 264] width 204 height 30
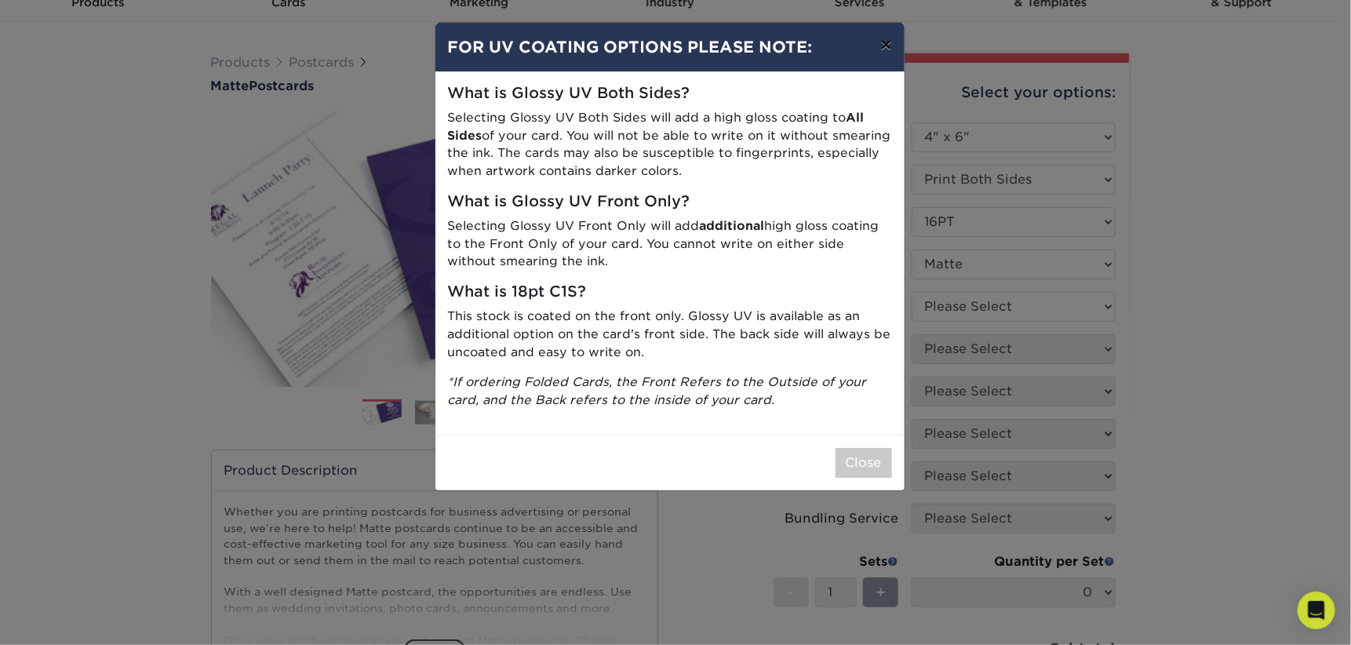
click at [894, 51] on button "×" at bounding box center [886, 45] width 36 height 44
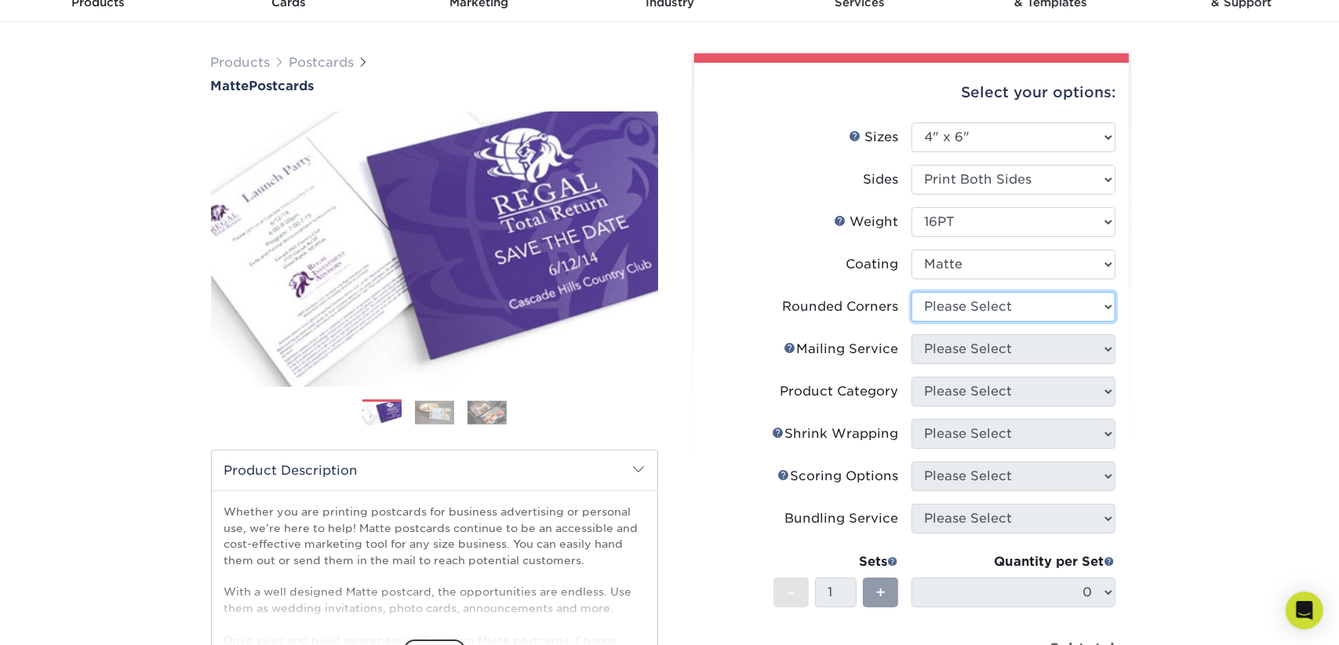
click at [1109, 304] on select "Please Select Yes - Round 4 Corners No" at bounding box center [1014, 307] width 204 height 30
select select "0"
click at [912, 292] on select "Please Select Yes - Round 4 Corners No" at bounding box center [1014, 307] width 204 height 30
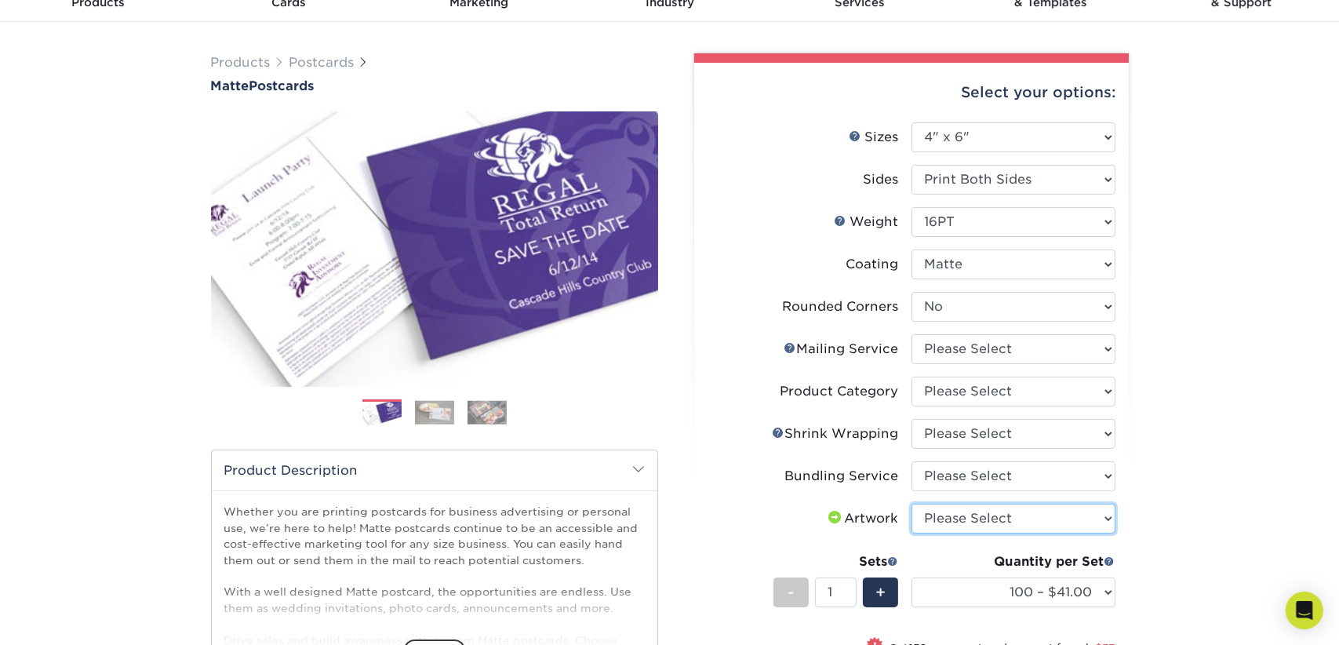
click at [1109, 518] on select "Please Select I will upload files I need a design - $150" at bounding box center [1014, 519] width 204 height 30
select select "upload"
click at [912, 504] on select "Please Select I will upload files I need a design - $150" at bounding box center [1014, 519] width 204 height 30
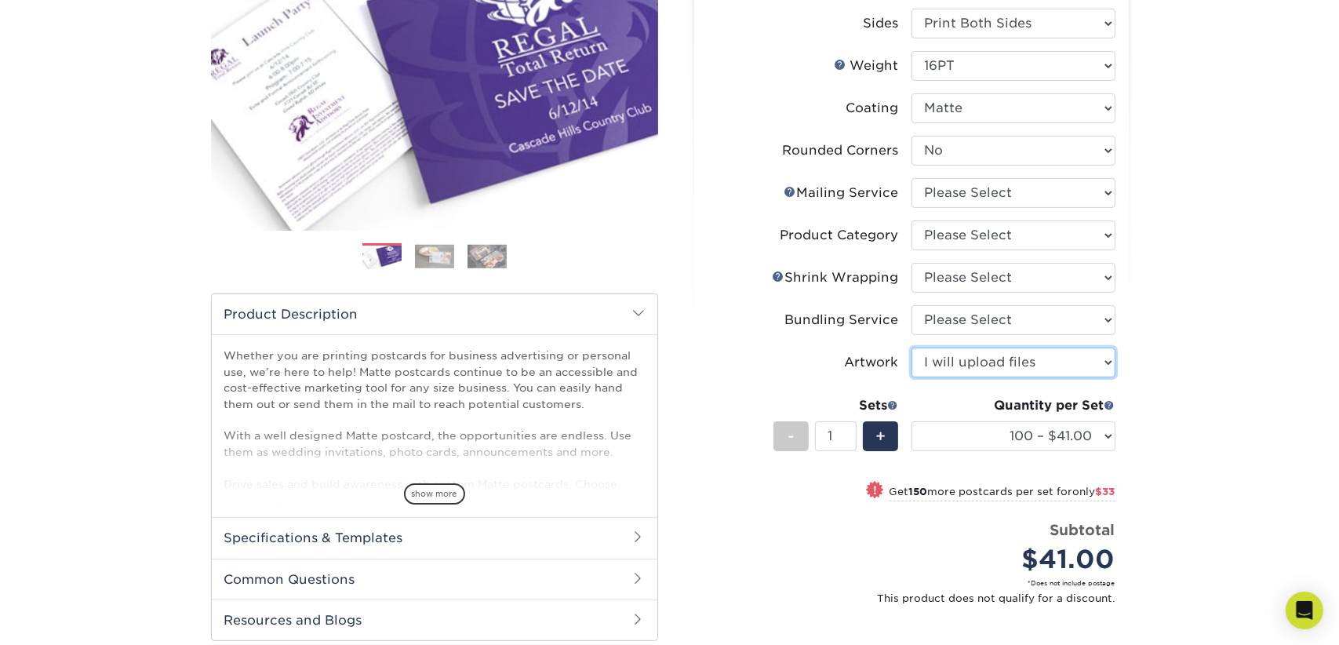
scroll to position [235, 0]
click at [1105, 432] on select "100 – $41.00 250 – $74.00 500 – $88.00 1000 – $99.00 2500 – $205.00 5000 – $304…" at bounding box center [1014, 436] width 204 height 30
select select "1000 – $99.00"
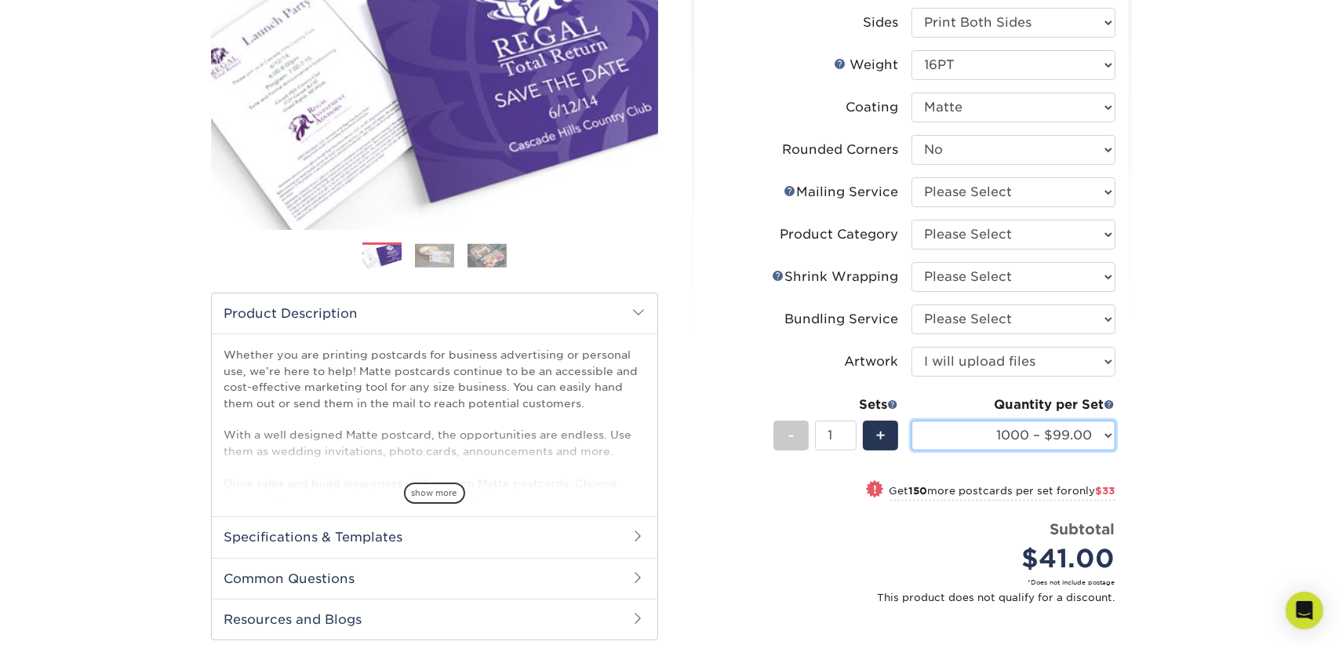
click at [912, 421] on select "100 – $41.00 250 – $74.00 500 – $88.00 1000 – $99.00 2500 – $205.00 5000 – $304…" at bounding box center [1014, 436] width 204 height 30
click at [847, 437] on input "1" at bounding box center [836, 436] width 42 height 30
click at [847, 430] on input "2" at bounding box center [836, 436] width 42 height 30
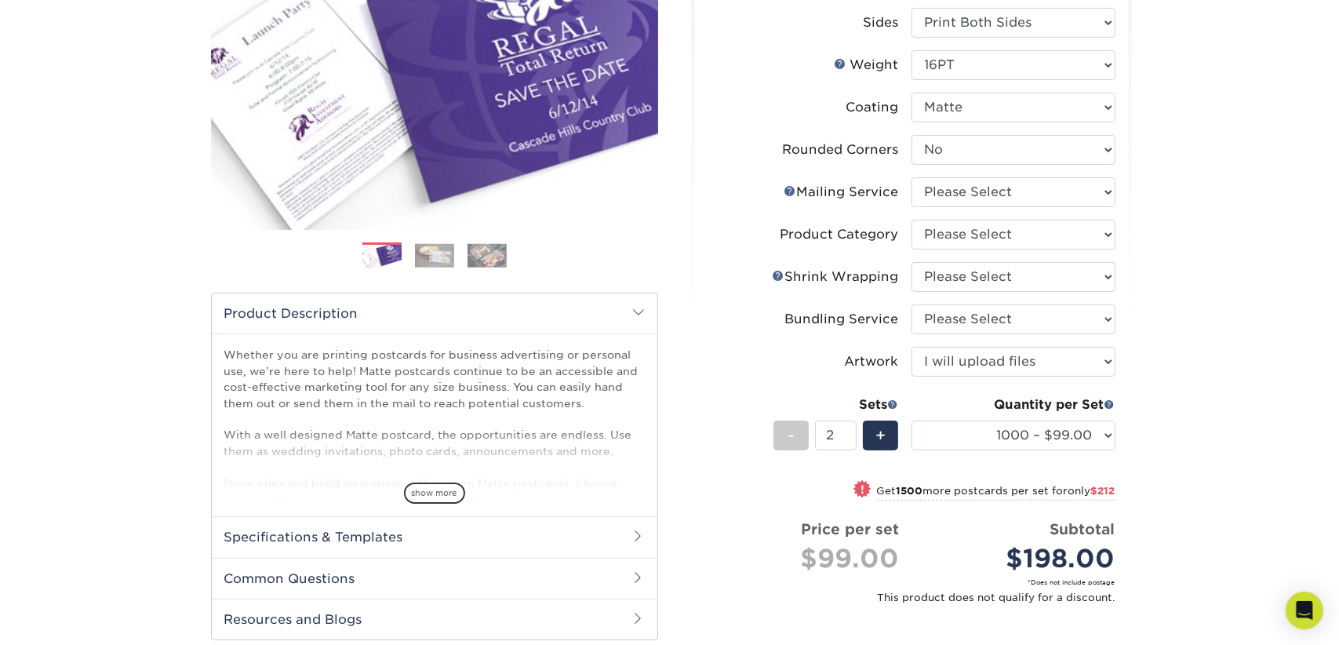
click at [1273, 441] on div "Products Postcards Matte Postcards Next $" at bounding box center [669, 351] width 1339 height 973
type input "1"
click at [852, 436] on input "1" at bounding box center [836, 436] width 42 height 30
click at [803, 461] on div "Sets - 1 +" at bounding box center [837, 431] width 126 height 73
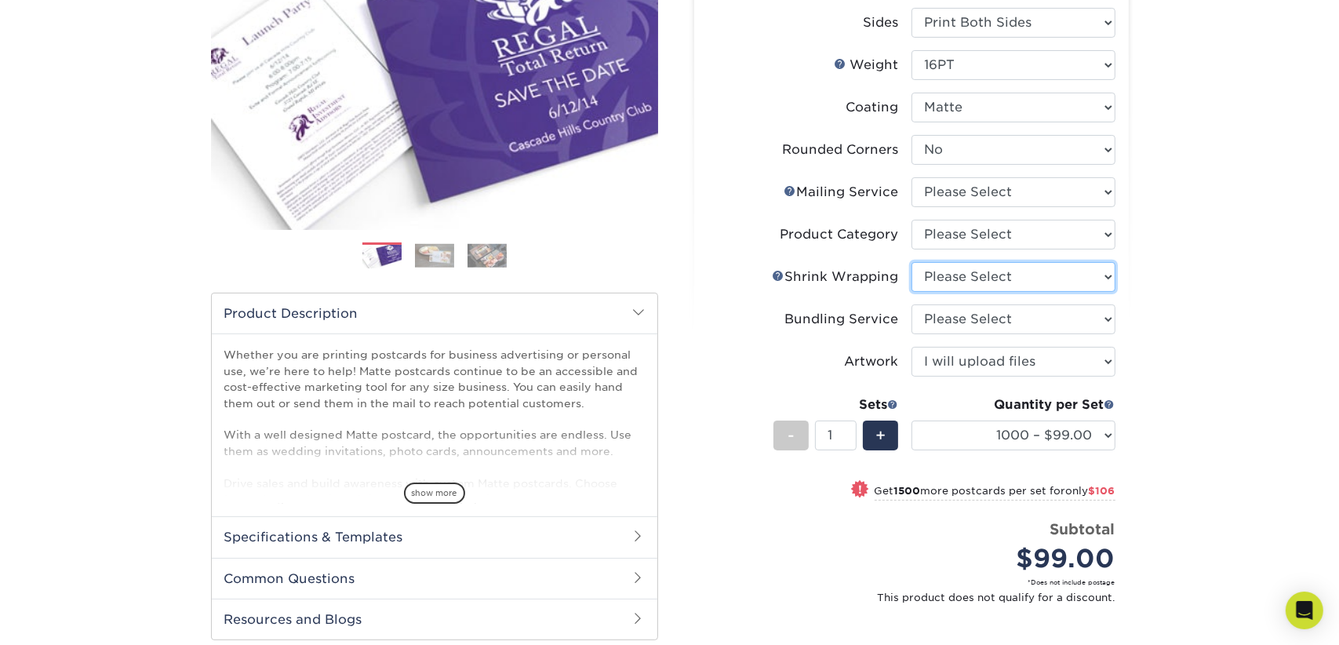
click at [1107, 277] on select "Please Select No Shrink Wrapping Shrink Wrap 100 Per Package Shrink Wrap 50 Per…" at bounding box center [1014, 277] width 204 height 30
select select "c8749376-e7da-41d0-b3dc-647faf84d907"
click at [912, 262] on select "Please Select No Shrink Wrapping Shrink Wrap 100 Per Package Shrink Wrap 50 Per…" at bounding box center [1014, 277] width 204 height 30
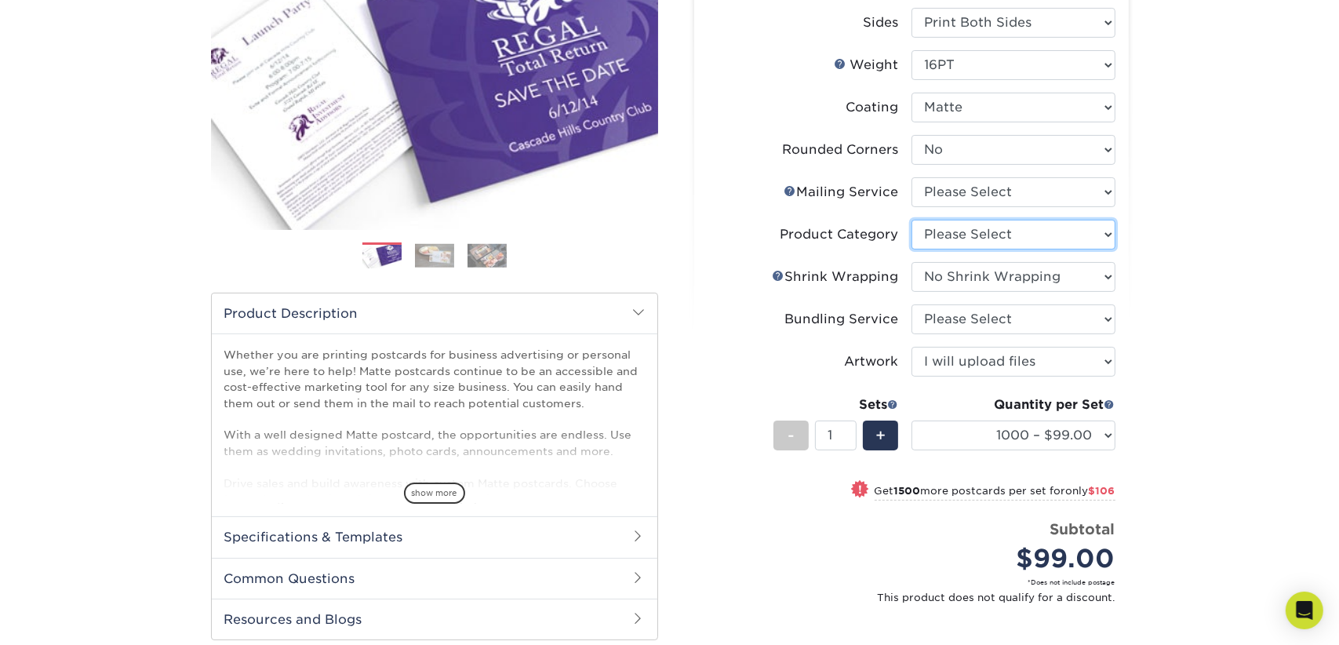
click at [1102, 235] on select "Please Select Postcards" at bounding box center [1014, 235] width 204 height 30
select select "9b7272e0-d6c8-4c3c-8e97-d3a1bcdab858"
click at [912, 220] on select "Please Select Postcards" at bounding box center [1014, 235] width 204 height 30
click at [1109, 192] on select "Please Select No Direct Mailing Service No, I will mail/stamp/imprint Direct Ma…" at bounding box center [1014, 192] width 204 height 30
click at [1185, 227] on div "Products Postcards Matte Postcards Next $" at bounding box center [669, 351] width 1339 height 973
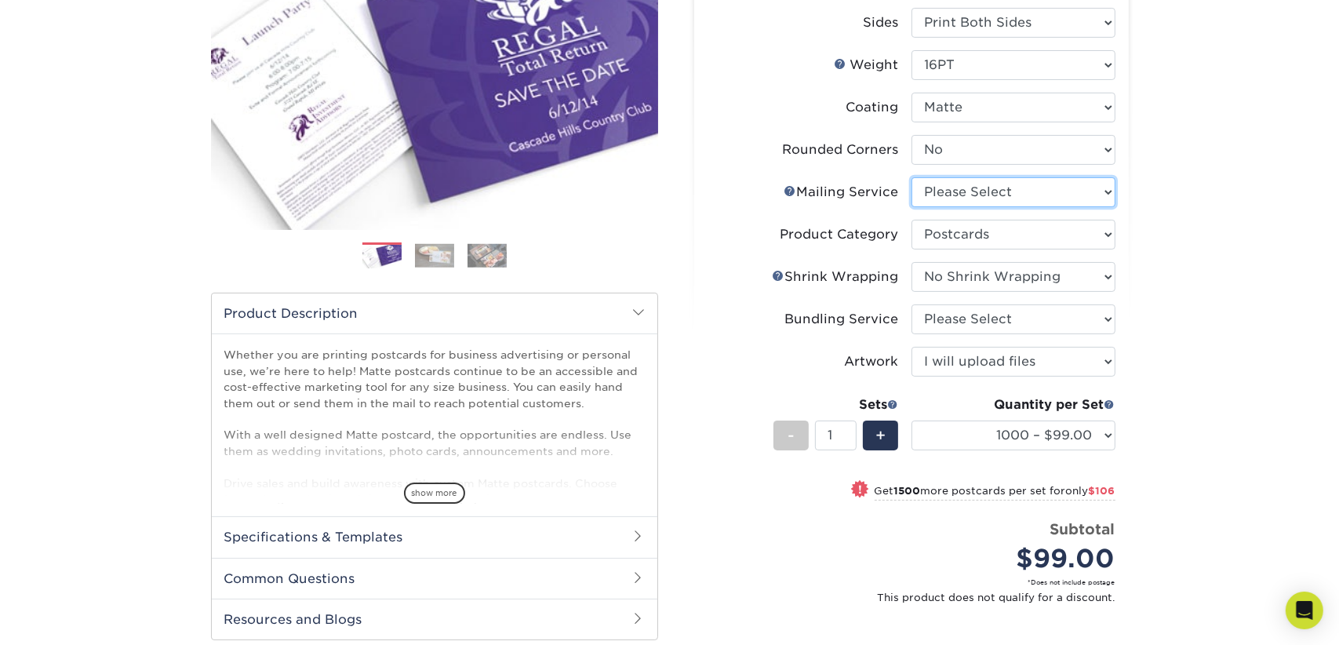
click at [1108, 191] on select "Please Select No Direct Mailing Service No, I will mail/stamp/imprint Direct Ma…" at bounding box center [1014, 192] width 204 height 30
click at [1252, 248] on div "Products Postcards Matte Postcards Next $" at bounding box center [669, 351] width 1339 height 973
click at [1107, 437] on select "100 – $41.00 250 – $74.00 500 – $88.00 1000 – $99.00 2500 – $205.00 5000 – $304…" at bounding box center [1014, 436] width 204 height 30
select select "500 – $88.00"
click at [912, 421] on select "100 – $41.00 250 – $74.00 500 – $88.00 1000 – $99.00 2500 – $205.00 5000 – $304…" at bounding box center [1014, 436] width 204 height 30
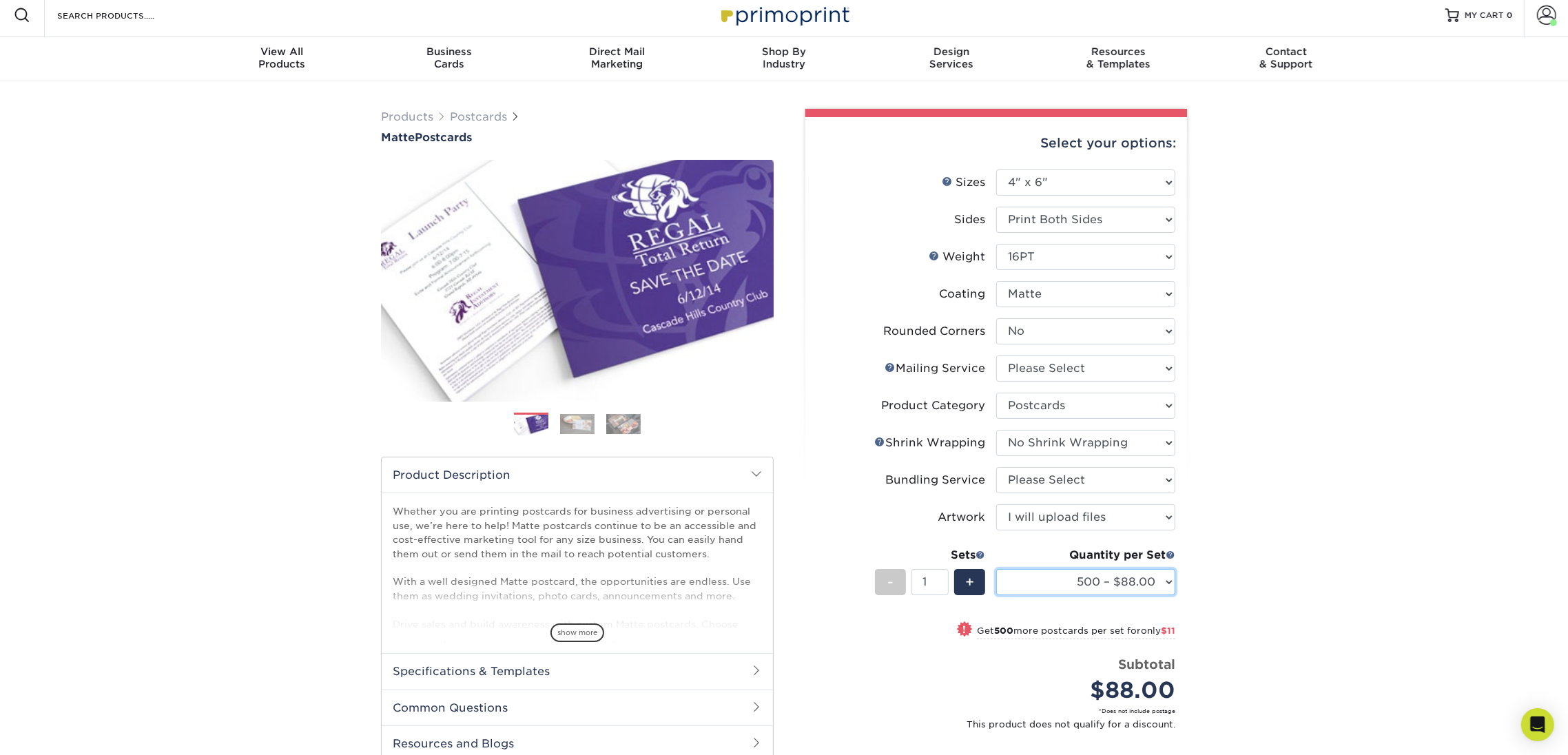
scroll to position [0, 0]
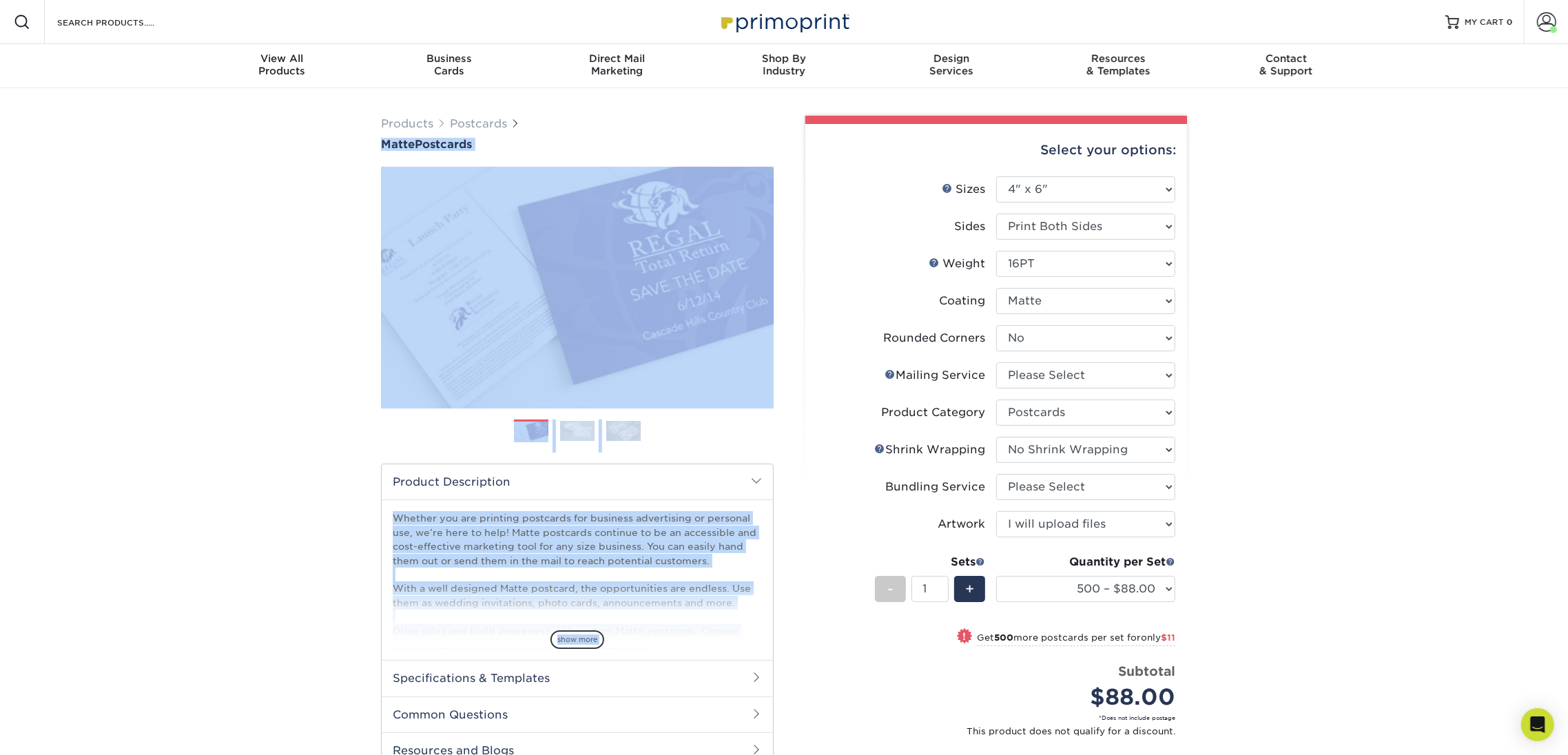
drag, startPoint x: 767, startPoint y: 101, endPoint x: 897, endPoint y: 126, distance: 132.4
click at [897, 126] on div "Products Postcards Matte Postcards Next $" at bounding box center [784, 514] width 1568 height 854
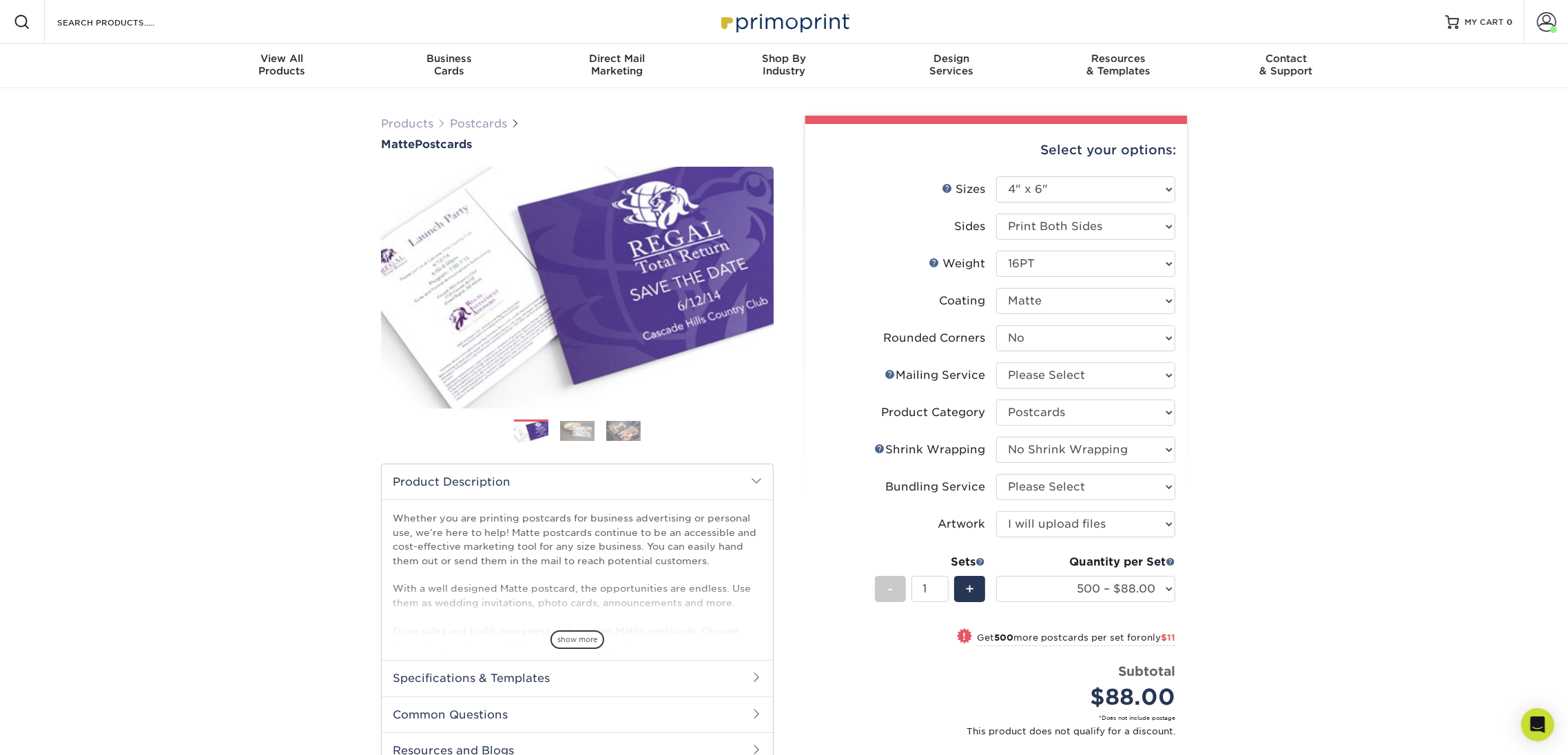
click at [1175, 565] on div "Products Postcards Matte Postcards Next $" at bounding box center [784, 514] width 1568 height 854
